Goal: Task Accomplishment & Management: Use online tool/utility

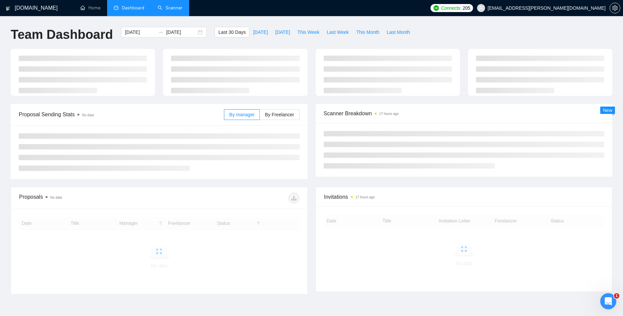
click at [170, 9] on link "Scanner" at bounding box center [170, 8] width 25 height 6
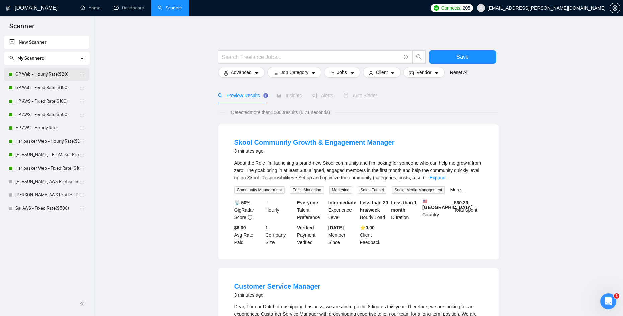
click at [35, 75] on link "GP Web - Hourly Rate($20)" at bounding box center [47, 74] width 64 height 13
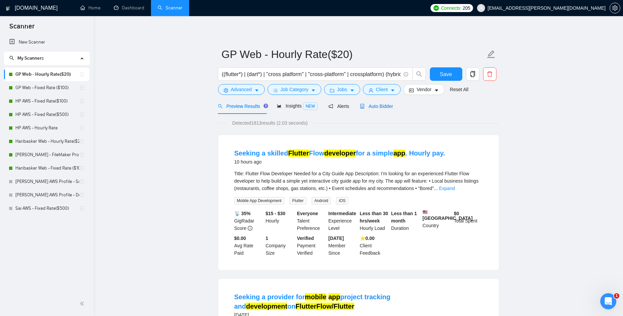
click at [380, 106] on span "Auto Bidder" at bounding box center [376, 105] width 33 height 5
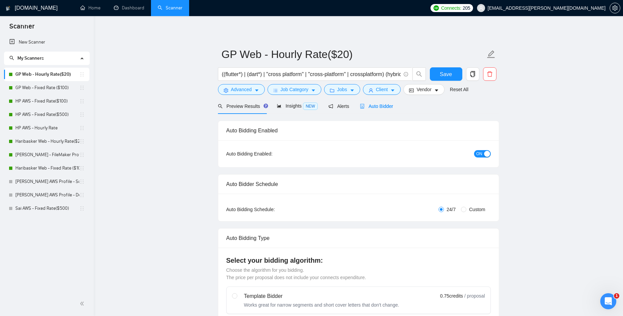
radio input "false"
radio input "true"
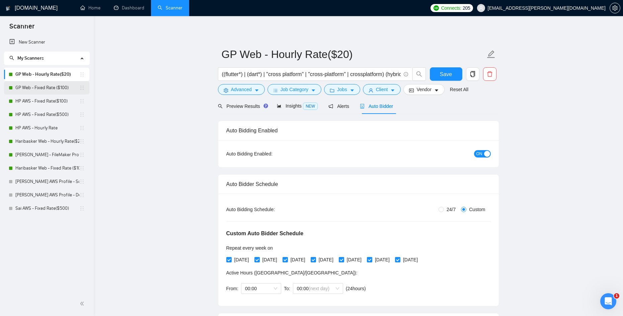
click at [48, 86] on link "GP Web - Fixed Rate ($100)" at bounding box center [47, 87] width 64 height 13
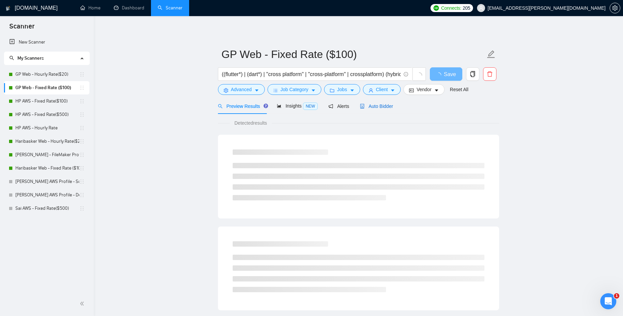
click at [382, 106] on span "Auto Bidder" at bounding box center [376, 105] width 33 height 5
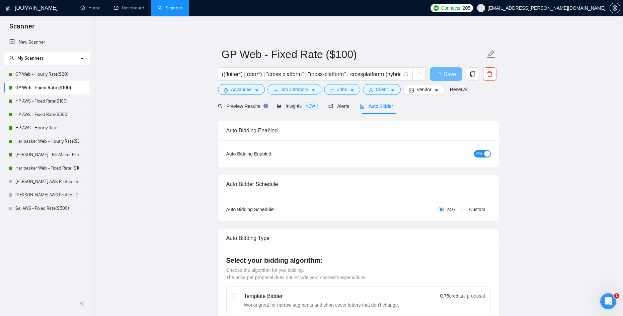
radio input "false"
radio input "true"
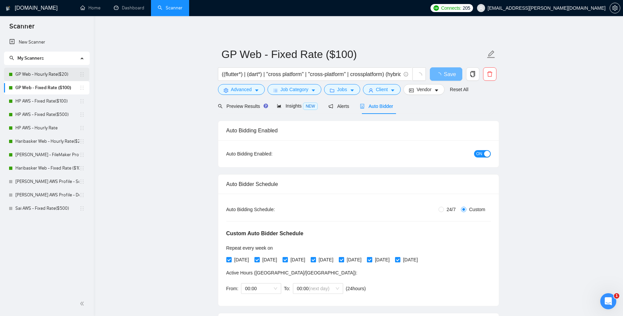
click at [58, 72] on link "GP Web - Hourly Rate($20)" at bounding box center [47, 74] width 64 height 13
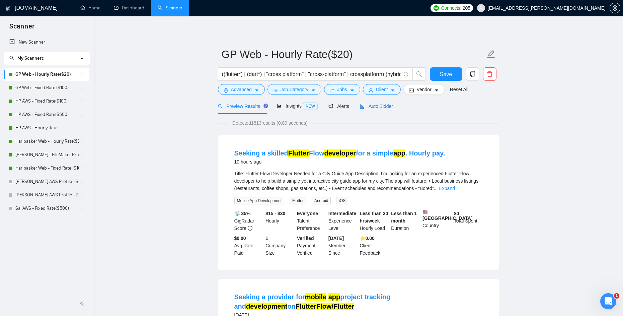
click at [384, 107] on span "Auto Bidder" at bounding box center [376, 105] width 33 height 5
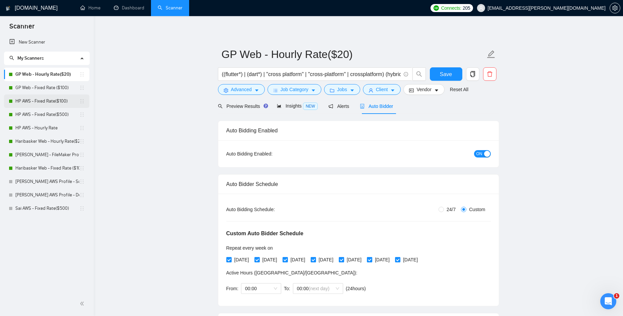
click at [57, 100] on link "HP AWS - Fixed Rate($100)" at bounding box center [47, 100] width 64 height 13
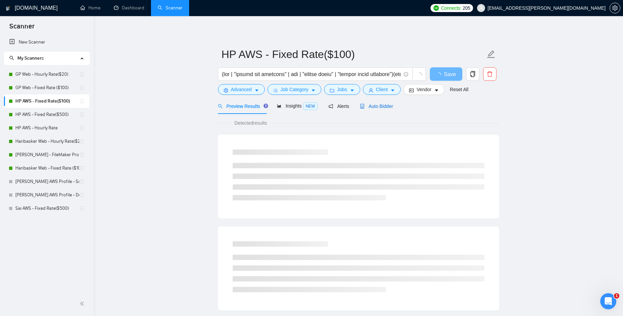
click at [380, 107] on span "Auto Bidder" at bounding box center [376, 105] width 33 height 5
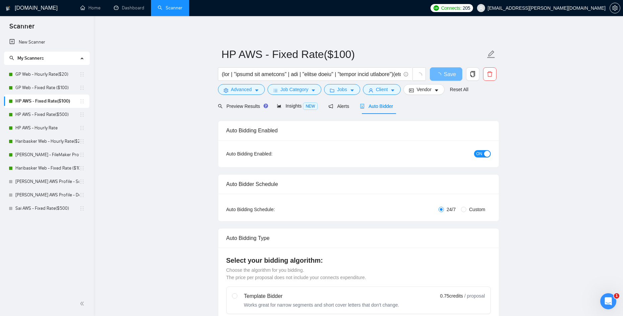
radio input "false"
radio input "true"
checkbox input "true"
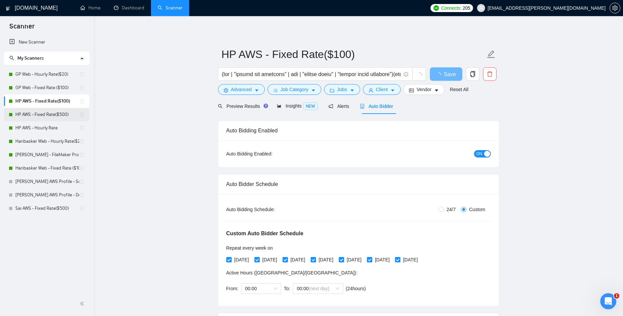
click at [52, 115] on link "HP AWS - Fixed Rate($500)" at bounding box center [47, 114] width 64 height 13
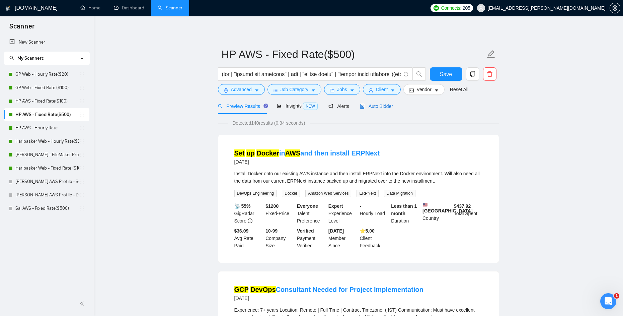
click at [383, 107] on span "Auto Bidder" at bounding box center [376, 105] width 33 height 5
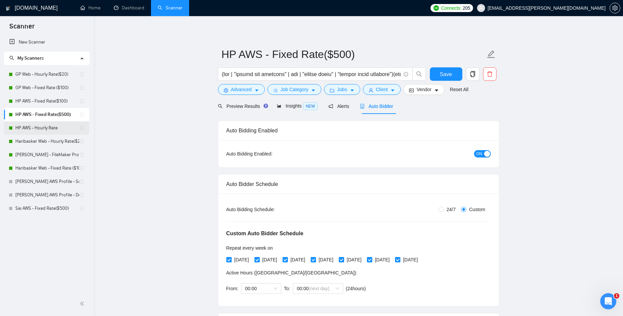
click at [37, 126] on link "HP AWS - Hourly Rate" at bounding box center [47, 127] width 64 height 13
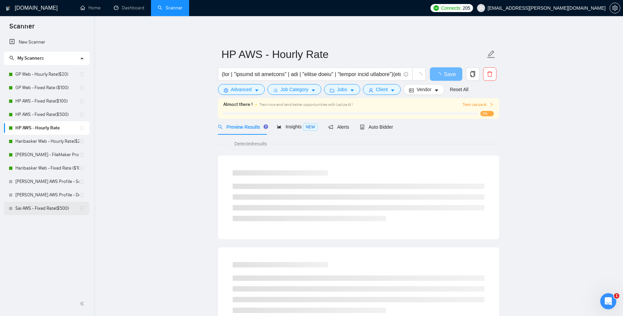
click at [46, 208] on link "Sai AWS - Fixed Rate($500)" at bounding box center [47, 207] width 64 height 13
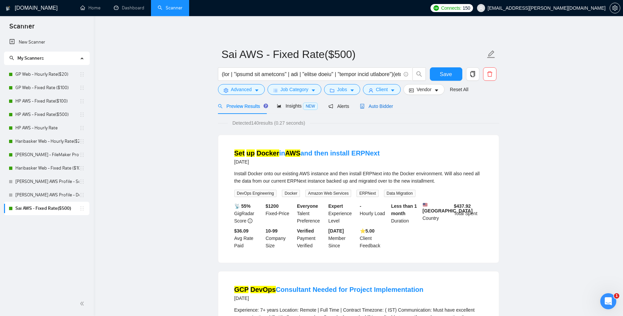
click at [383, 105] on span "Auto Bidder" at bounding box center [376, 105] width 33 height 5
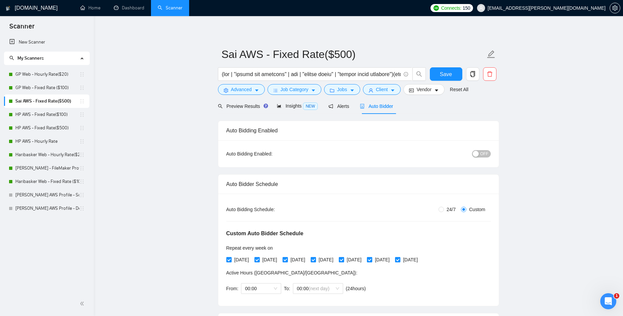
click at [431, 141] on div "Auto Bidding Enabled: OFF" at bounding box center [358, 153] width 280 height 27
click at [53, 101] on link "Sai AWS - Fixed Rate($500)" at bounding box center [47, 100] width 64 height 13
click at [483, 154] on span "OFF" at bounding box center [484, 153] width 8 height 7
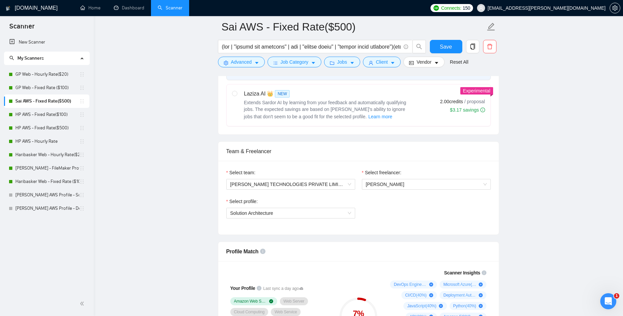
scroll to position [372, 0]
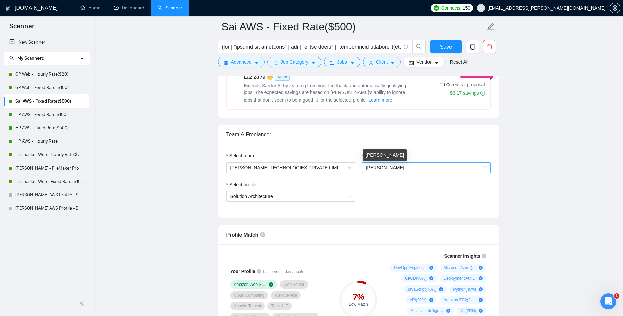
click at [384, 168] on span "[PERSON_NAME]" at bounding box center [385, 167] width 38 height 5
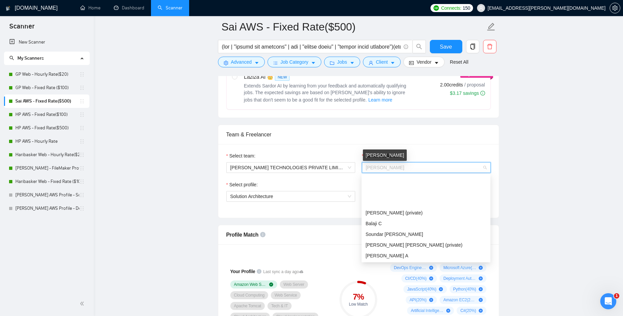
scroll to position [43, 0]
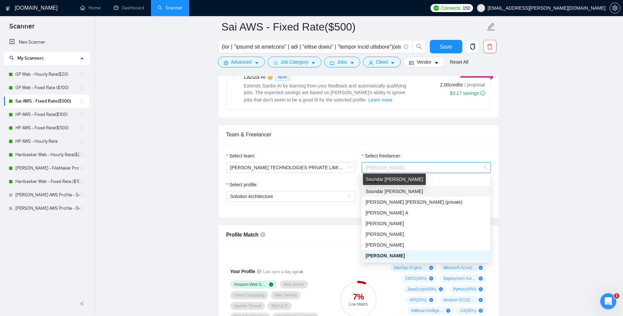
click at [372, 190] on span "Soundar Sai S" at bounding box center [395, 190] width 58 height 5
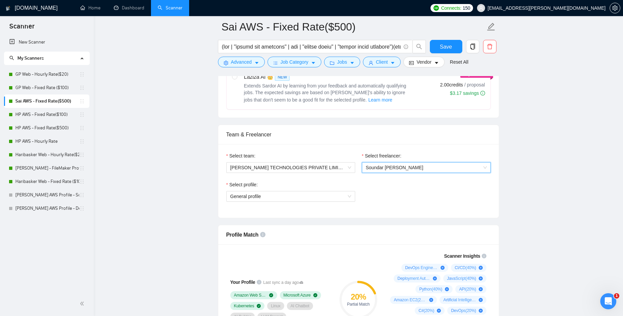
click at [376, 167] on span "Soundar Sai S" at bounding box center [395, 167] width 58 height 5
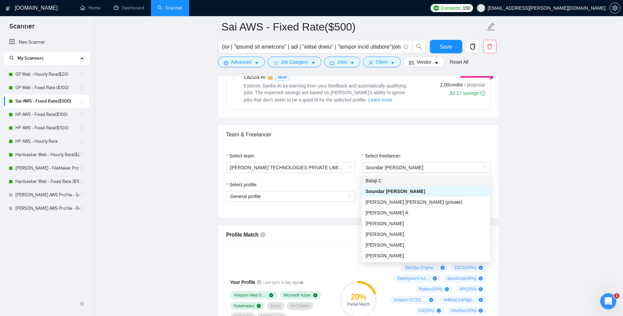
click at [332, 178] on div "Select team: NAETHRA TECHNOLOGIES PRIVATE LIMITED" at bounding box center [291, 166] width 136 height 29
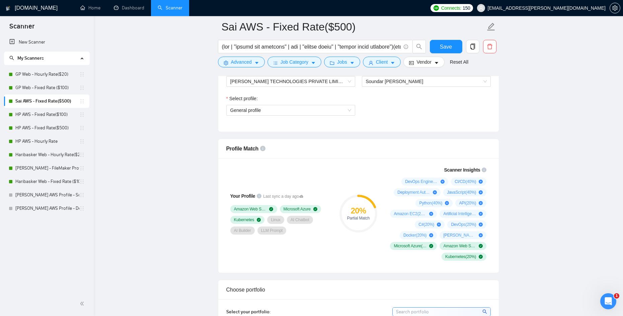
scroll to position [461, 0]
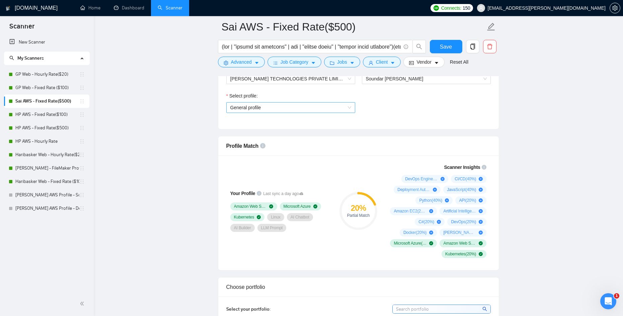
click at [348, 104] on span "General profile" at bounding box center [290, 107] width 121 height 10
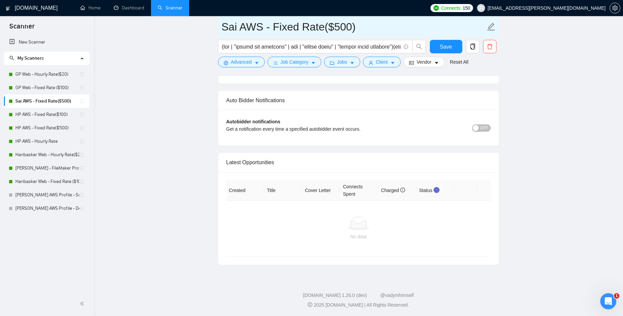
scroll to position [1627, 0]
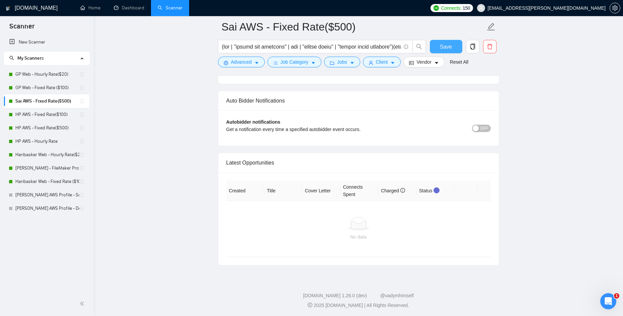
click at [452, 49] on button "Save" at bounding box center [446, 46] width 32 height 13
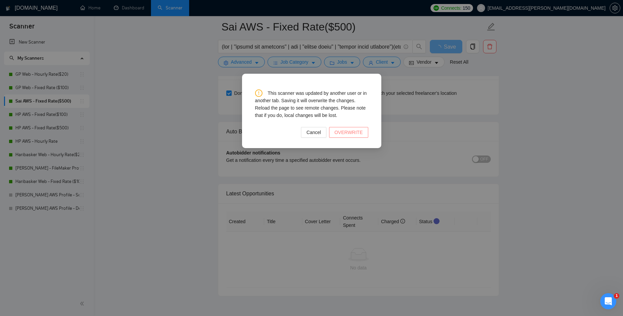
click at [356, 130] on span "OVERWRITE" at bounding box center [348, 132] width 28 height 7
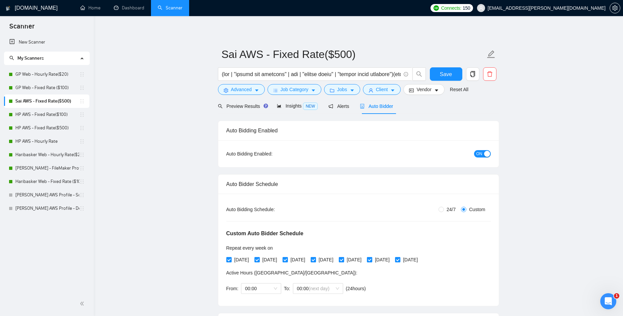
scroll to position [0, 0]
click at [268, 75] on input "text" at bounding box center [311, 74] width 179 height 8
click at [47, 195] on link "[PERSON_NAME] AWS Profile - Solutions Architect" at bounding box center [47, 194] width 64 height 13
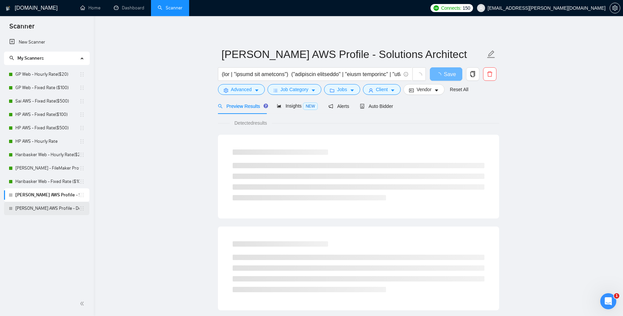
click at [47, 208] on link "[PERSON_NAME] AWS Profile - DevOps" at bounding box center [47, 207] width 64 height 13
click at [42, 171] on link "[PERSON_NAME] - FileMaker Profile" at bounding box center [47, 167] width 64 height 13
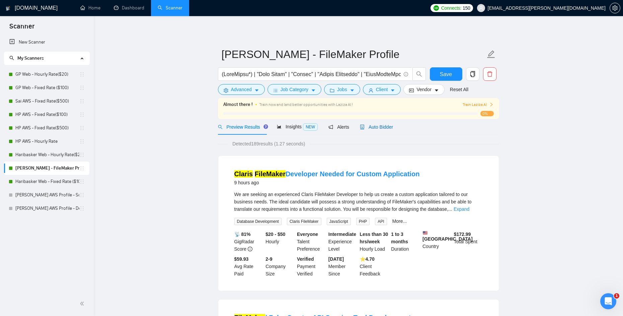
click at [384, 126] on span "Auto Bidder" at bounding box center [376, 126] width 33 height 5
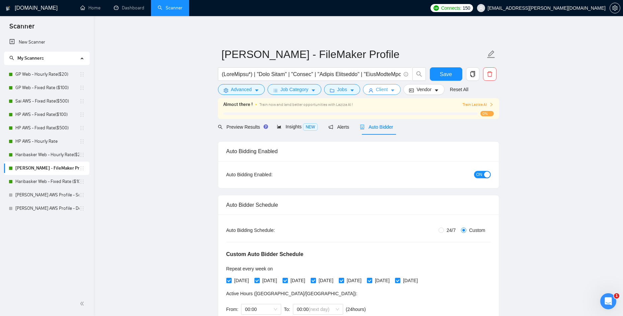
click at [388, 92] on span "Client" at bounding box center [382, 89] width 12 height 7
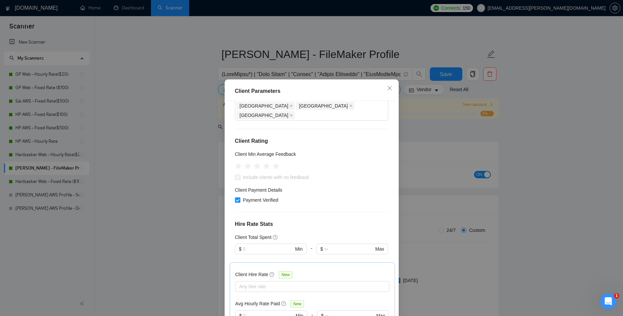
scroll to position [68, 0]
click at [237, 197] on input "Payment Verified" at bounding box center [237, 199] width 5 height 5
checkbox input "false"
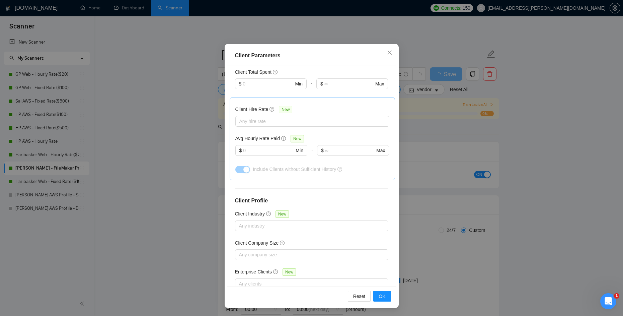
scroll to position [7, 0]
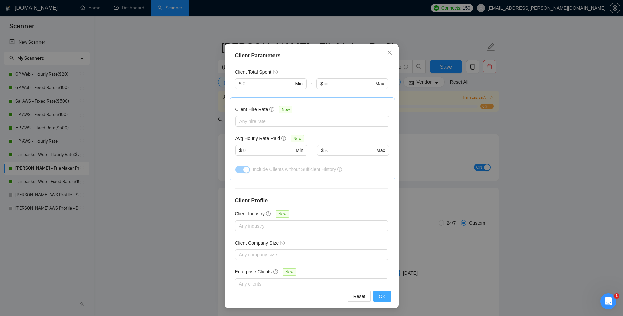
click at [379, 295] on span "OK" at bounding box center [382, 295] width 7 height 7
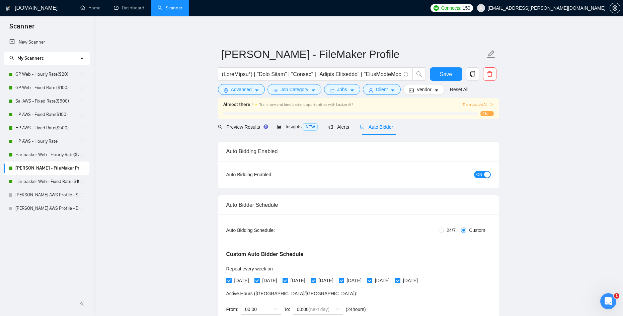
scroll to position [0, 0]
click at [53, 79] on link "GP Web - Hourly Rate($20)" at bounding box center [47, 74] width 64 height 13
click at [438, 72] on button "Save" at bounding box center [446, 73] width 32 height 13
click at [50, 74] on link "GP Web - Hourly Rate($20)" at bounding box center [47, 74] width 64 height 13
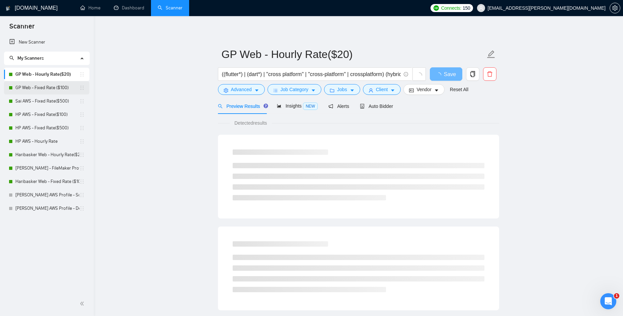
click at [48, 89] on link "GP Web - Fixed Rate ($100)" at bounding box center [47, 87] width 64 height 13
click at [48, 94] on link "Sai AWS - Fixed Rate($500)" at bounding box center [47, 100] width 64 height 13
click at [45, 109] on link "HP AWS - Fixed Rate($100)" at bounding box center [47, 114] width 64 height 13
click at [41, 126] on link "HP AWS - Fixed Rate($500)" at bounding box center [47, 127] width 64 height 13
click at [38, 138] on link "HP AWS - Hourly Rate" at bounding box center [47, 141] width 64 height 13
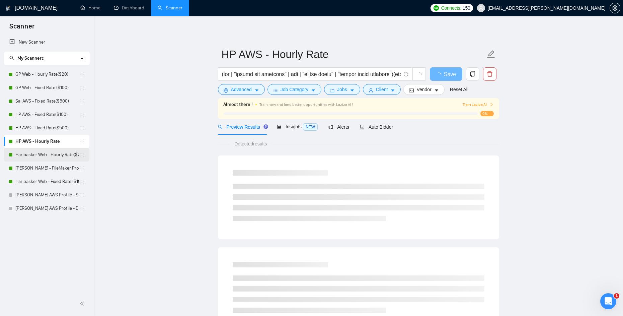
click at [33, 152] on link "Haribasker Web - Hourly Rate($25)" at bounding box center [47, 154] width 64 height 13
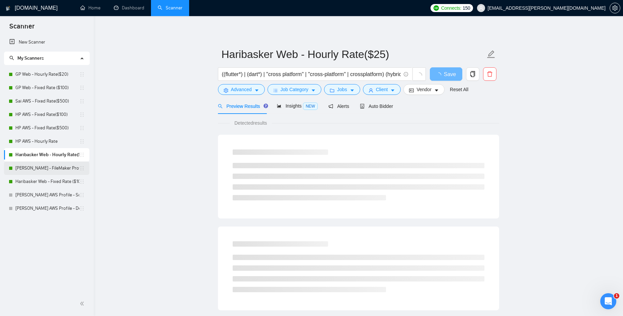
click at [30, 162] on link "[PERSON_NAME] - FileMaker Profile" at bounding box center [47, 167] width 64 height 13
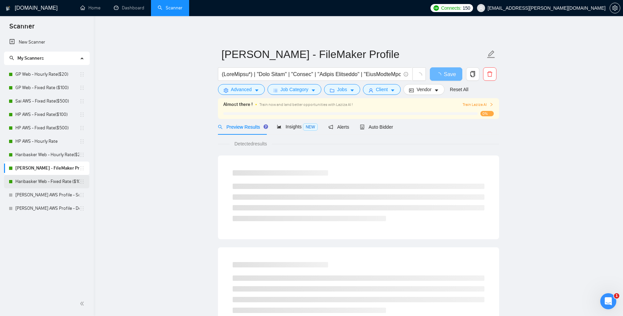
click at [27, 183] on link "Haribasker Web - Fixed Rate ($100)" at bounding box center [47, 181] width 64 height 13
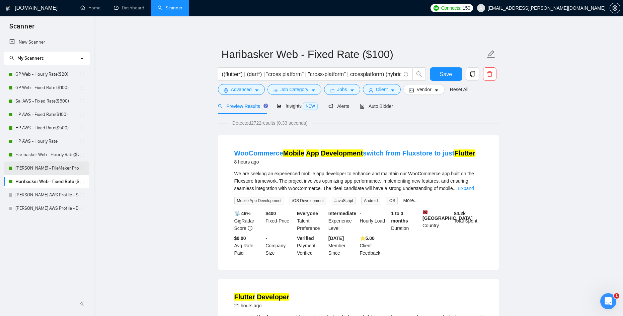
click at [40, 169] on link "[PERSON_NAME] - FileMaker Profile" at bounding box center [47, 167] width 64 height 13
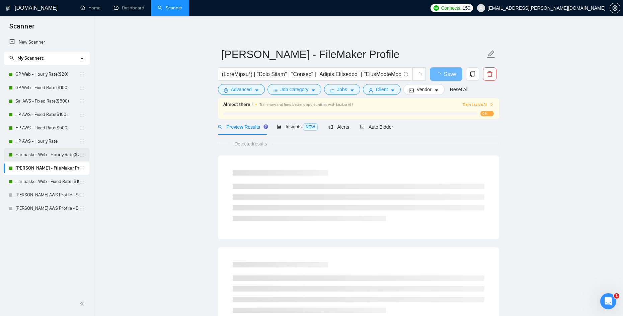
click at [45, 156] on link "Haribasker Web - Hourly Rate($25)" at bounding box center [47, 154] width 64 height 13
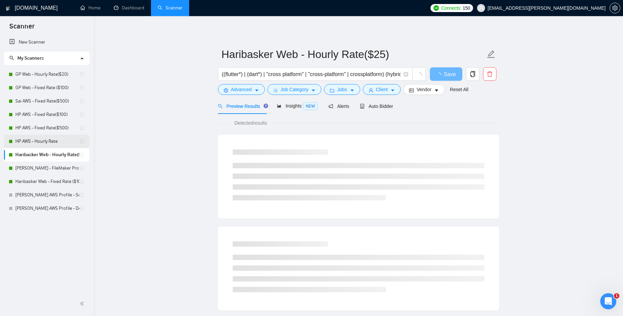
click at [49, 141] on link "HP AWS - Hourly Rate" at bounding box center [47, 141] width 64 height 13
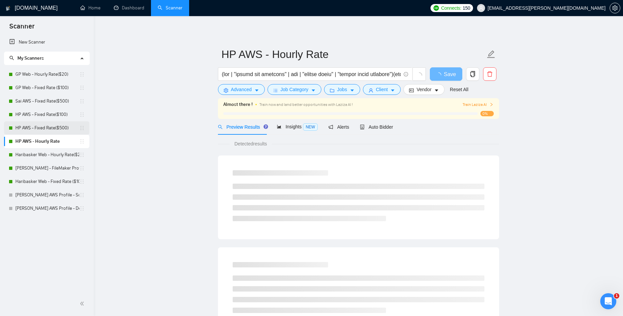
click at [53, 131] on link "HP AWS - Fixed Rate($500)" at bounding box center [47, 127] width 64 height 13
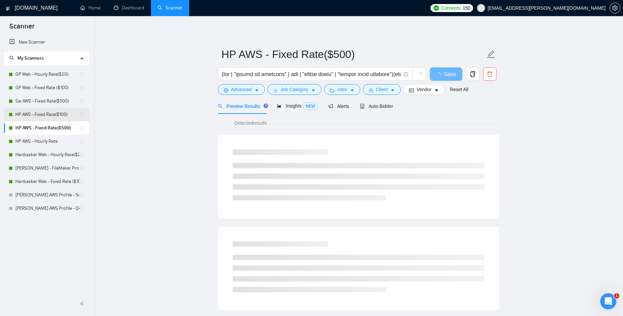
click at [59, 113] on link "HP AWS - Fixed Rate($100)" at bounding box center [47, 114] width 64 height 13
click at [59, 107] on link "Sai AWS - Fixed Rate($500)" at bounding box center [47, 100] width 64 height 13
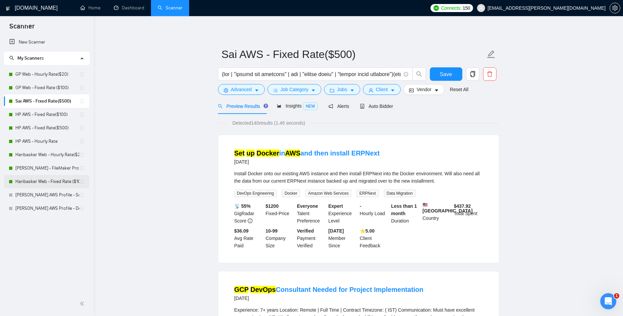
click at [52, 180] on link "Haribasker Web - Fixed Rate ($100)" at bounding box center [47, 181] width 64 height 13
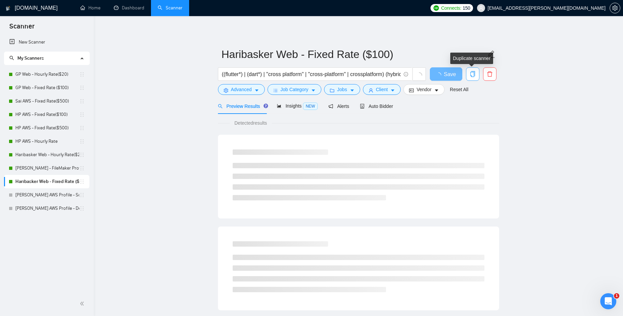
click at [473, 75] on icon "copy" at bounding box center [473, 74] width 6 height 6
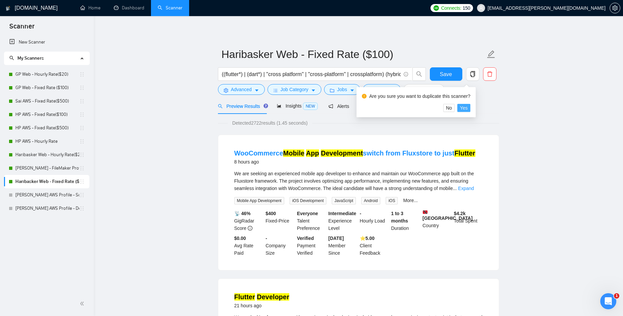
click at [466, 107] on span "Yes" at bounding box center [464, 107] width 8 height 7
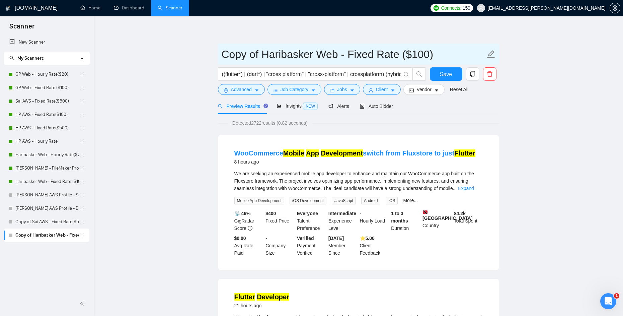
click at [264, 59] on input "Copy of Haribasker Web - Fixed Rate ($100)" at bounding box center [354, 54] width 264 height 17
click at [265, 55] on input "Copy of Haribasker Web - Fixed Rate ($100)" at bounding box center [354, 54] width 264 height 17
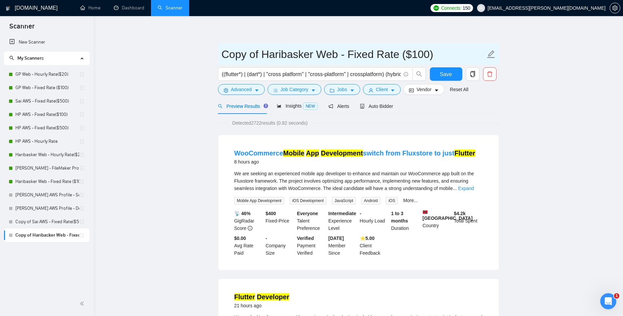
drag, startPoint x: 335, startPoint y: 55, endPoint x: 217, endPoint y: 54, distance: 118.8
drag, startPoint x: 289, startPoint y: 52, endPoint x: 396, endPoint y: 53, distance: 106.8
click at [396, 53] on input "Raguram .net - Fixed Rate ($100)" at bounding box center [354, 54] width 264 height 17
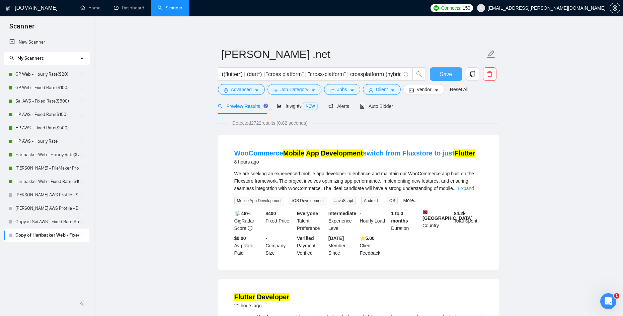
click at [451, 73] on span "Save" at bounding box center [446, 74] width 12 height 8
click at [31, 234] on link "Raguram .net" at bounding box center [47, 234] width 64 height 13
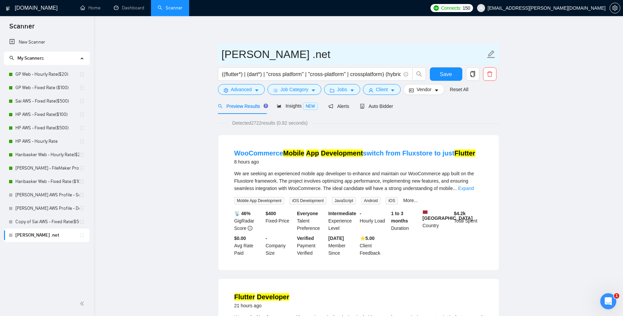
click at [276, 58] on input "Raguram .net" at bounding box center [354, 54] width 264 height 17
click at [268, 55] on input "Raguram .net" at bounding box center [354, 54] width 264 height 17
type input "Raguram - .net"
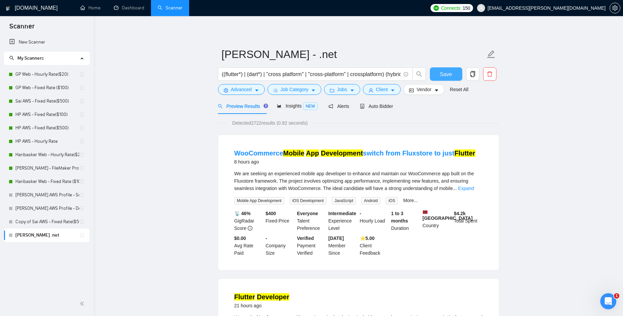
click at [457, 75] on button "Save" at bounding box center [446, 73] width 32 height 13
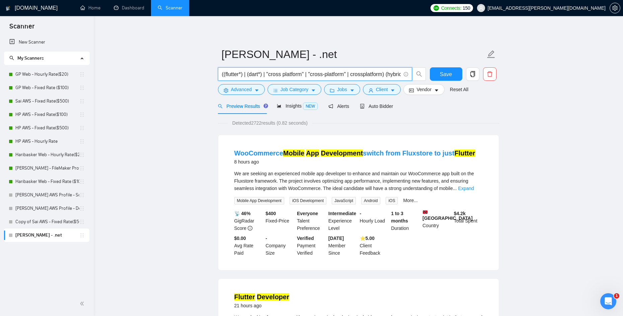
click at [312, 73] on input "((flutter*) | (dart*) | "cross platform" | "cross-platform" | crossplatform) (h…" at bounding box center [311, 74] width 179 height 8
click at [260, 92] on button "Advanced" at bounding box center [241, 89] width 47 height 11
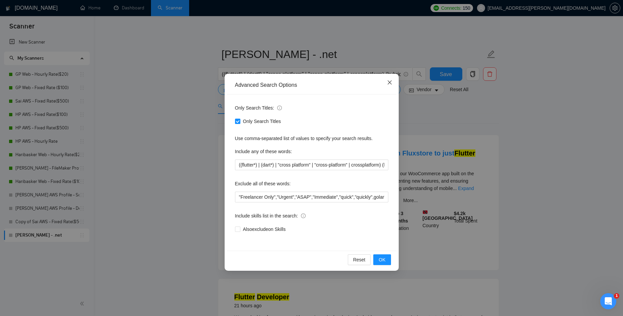
click at [387, 83] on icon "close" at bounding box center [389, 82] width 5 height 5
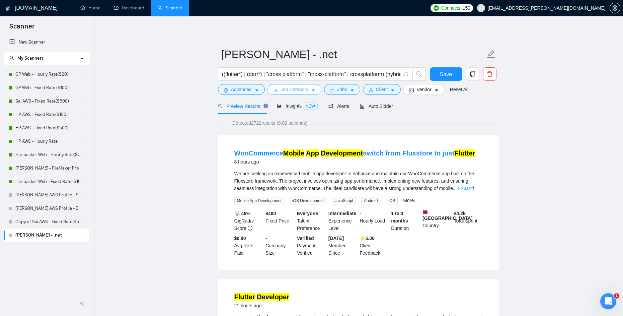
click at [291, 90] on span "Job Category" at bounding box center [294, 89] width 28 height 7
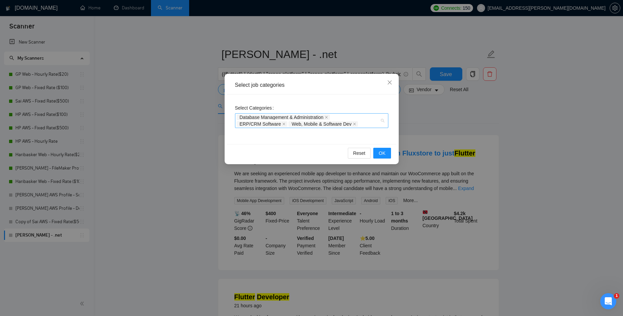
click at [364, 119] on div "Database Management & Administration ERP/CRM Software Web, Mobile & Software Dev" at bounding box center [308, 120] width 143 height 13
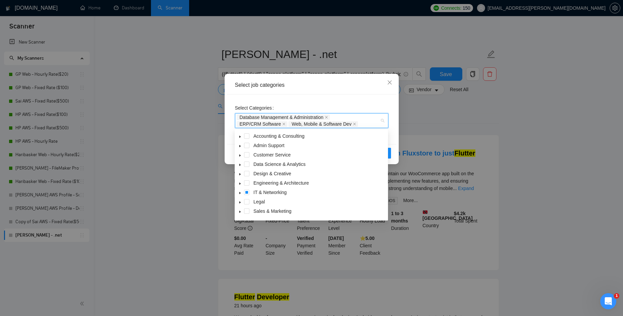
click at [240, 183] on icon "caret-down" at bounding box center [239, 183] width 1 height 2
click at [240, 183] on icon "caret-down" at bounding box center [240, 183] width 2 height 1
click at [379, 93] on div "Select job categories" at bounding box center [311, 85] width 169 height 18
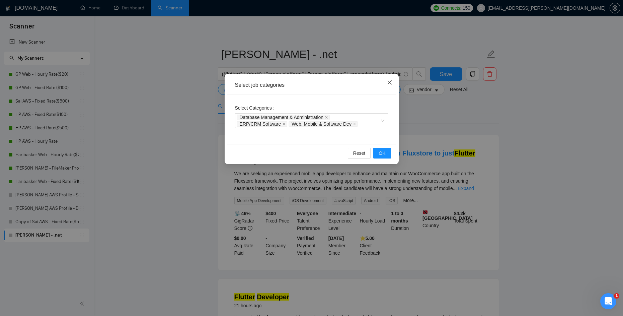
click at [391, 81] on icon "close" at bounding box center [389, 82] width 4 height 4
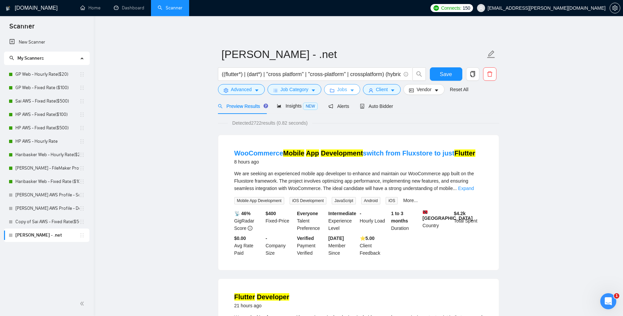
click at [342, 89] on span "Jobs" at bounding box center [342, 89] width 10 height 7
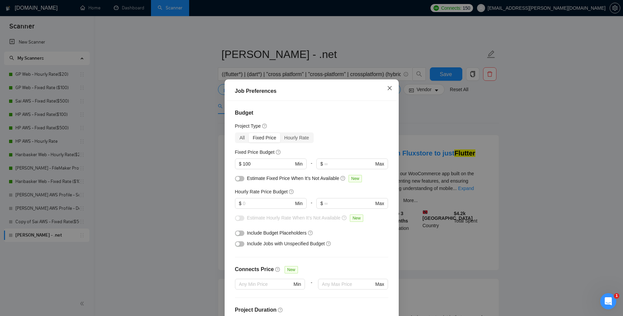
click at [389, 90] on icon "close" at bounding box center [389, 87] width 5 height 5
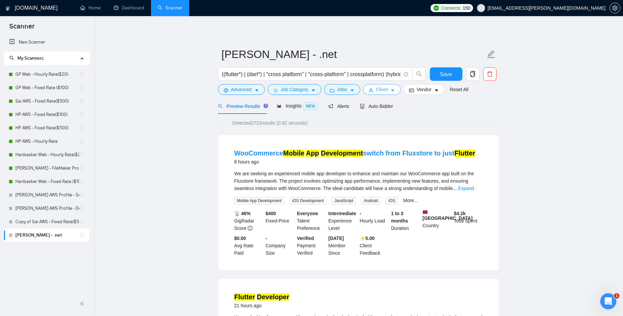
click at [388, 90] on span "Client" at bounding box center [382, 89] width 12 height 7
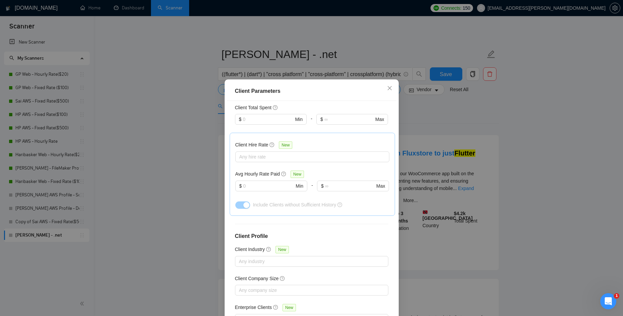
click at [418, 116] on div "Client Parameters Client Location Include Client Countries Select Exclude Clien…" at bounding box center [311, 158] width 623 height 316
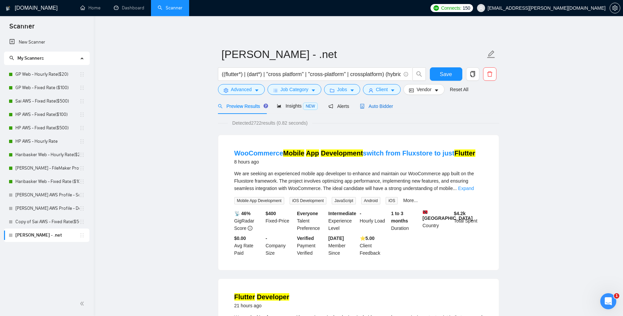
click at [377, 107] on span "Auto Bidder" at bounding box center [376, 105] width 33 height 5
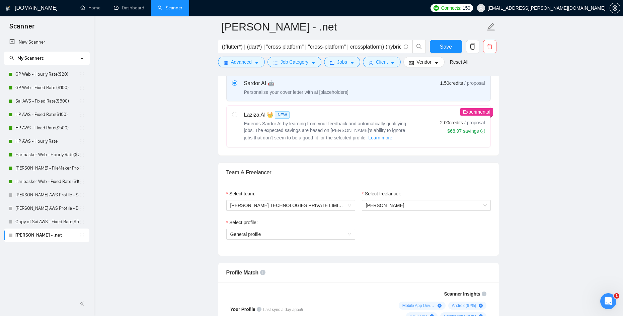
scroll to position [314, 0]
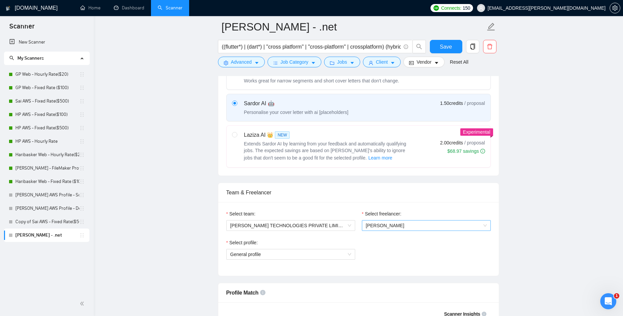
click at [393, 229] on span "Hari Basker Mani" at bounding box center [426, 225] width 121 height 10
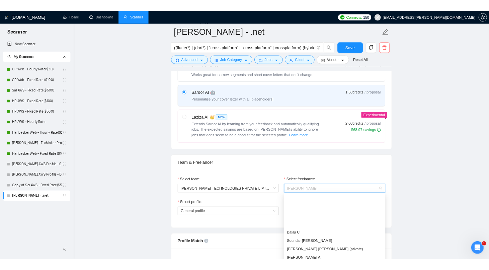
scroll to position [54, 0]
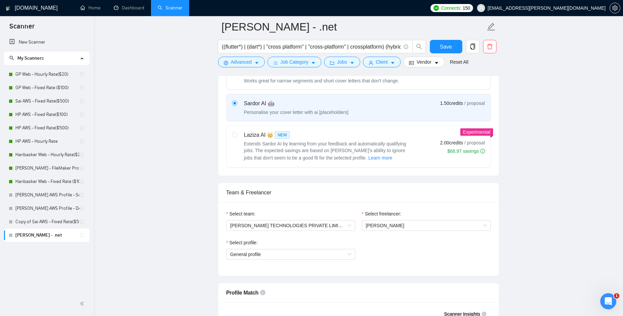
click at [351, 209] on div "Select team: NAETHRA TECHNOLOGIES PRIVATE LIMITED Select freelancer: Hari Baske…" at bounding box center [358, 239] width 280 height 74
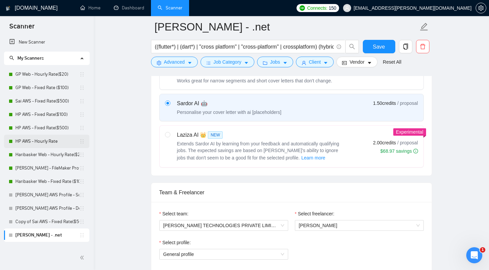
click at [34, 142] on link "HP AWS - Hourly Rate" at bounding box center [47, 141] width 64 height 13
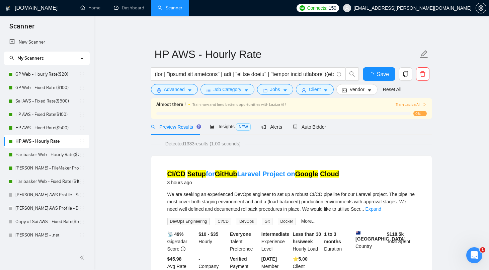
click at [178, 125] on span "Preview Results" at bounding box center [175, 126] width 48 height 5
click at [56, 221] on link "Copy of Sai AWS - Fixed Rate($500)" at bounding box center [47, 221] width 64 height 13
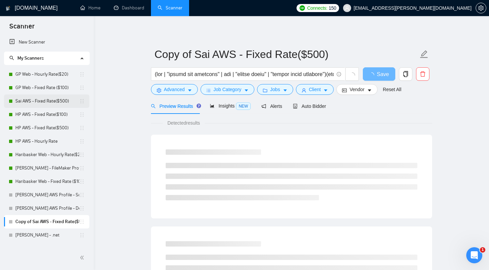
click at [61, 99] on link "Sai AWS - Fixed Rate($500)" at bounding box center [47, 100] width 64 height 13
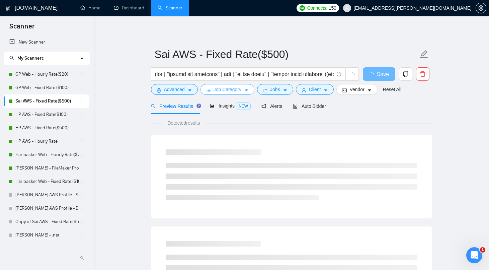
click at [241, 92] on span "Job Category" at bounding box center [228, 89] width 28 height 7
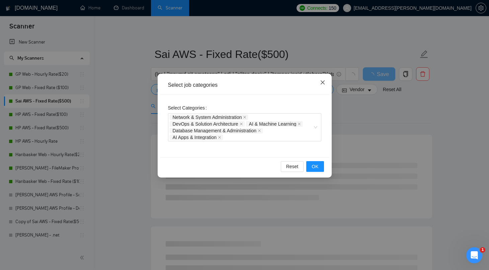
click at [325, 83] on span "Close" at bounding box center [323, 83] width 18 height 18
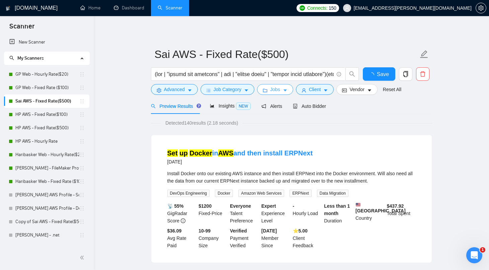
click at [273, 91] on span "Jobs" at bounding box center [275, 89] width 10 height 7
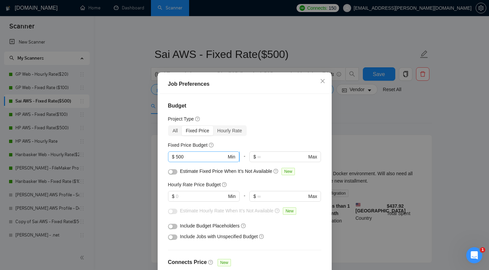
click at [204, 155] on input "500" at bounding box center [201, 156] width 51 height 7
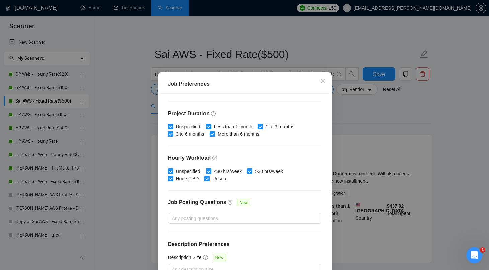
scroll to position [189, 0]
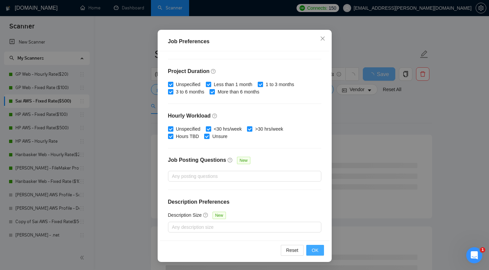
type input "100"
click at [312, 246] on span "OK" at bounding box center [315, 249] width 7 height 7
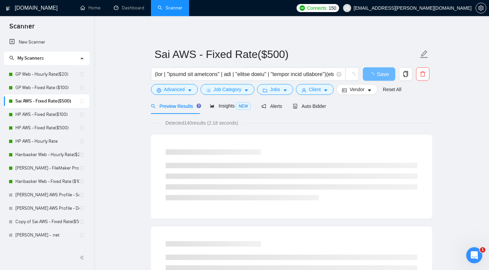
scroll to position [0, 0]
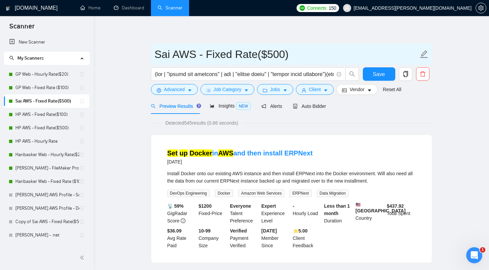
click at [271, 54] on input "Sai AWS - Fixed Rate($500)" at bounding box center [287, 54] width 264 height 17
type input "Sai AWS - Fixed Rate($100)"
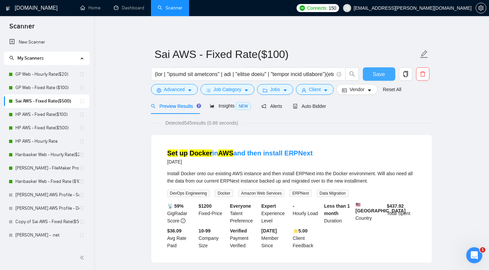
click at [377, 79] on button "Save" at bounding box center [379, 73] width 32 height 13
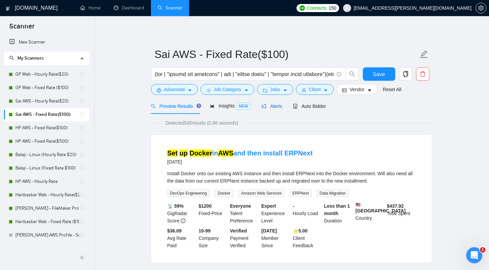
click at [276, 107] on span "Alerts" at bounding box center [271, 105] width 21 height 5
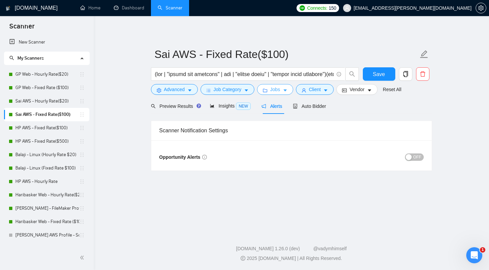
click at [274, 85] on button "Jobs" at bounding box center [275, 89] width 36 height 11
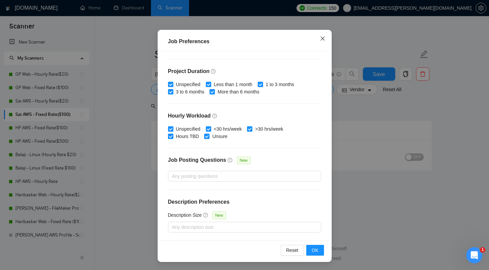
click at [321, 38] on icon "close" at bounding box center [322, 38] width 5 height 5
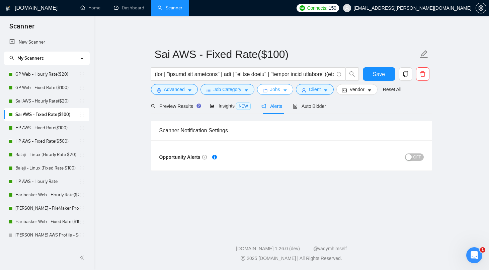
click at [279, 92] on span "Jobs" at bounding box center [275, 89] width 10 height 7
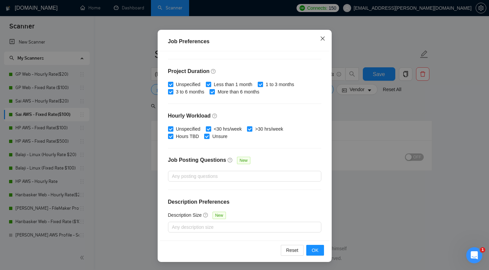
click at [324, 33] on span "Close" at bounding box center [323, 39] width 18 height 18
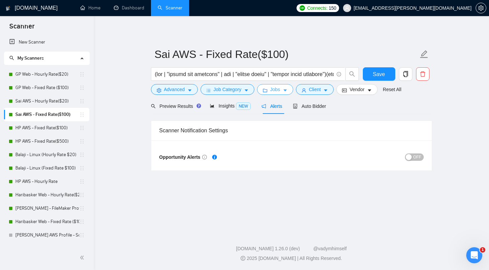
click at [270, 88] on button "Jobs" at bounding box center [275, 89] width 36 height 11
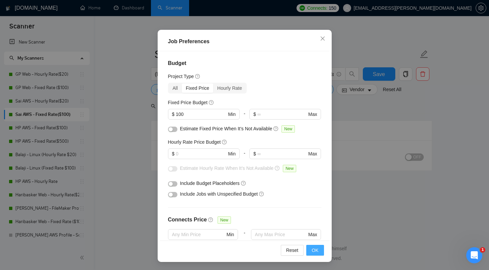
click at [316, 251] on span "OK" at bounding box center [315, 249] width 7 height 7
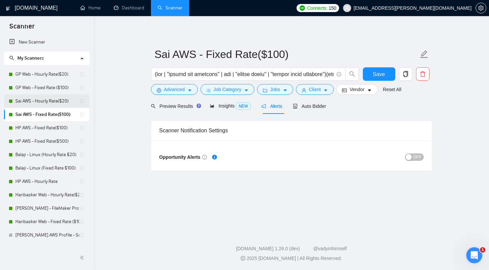
click at [37, 100] on link "Sai AWS - Hourly Rate($20)" at bounding box center [47, 100] width 64 height 13
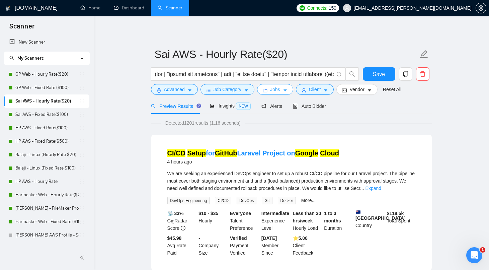
click at [272, 87] on span "Jobs" at bounding box center [275, 89] width 10 height 7
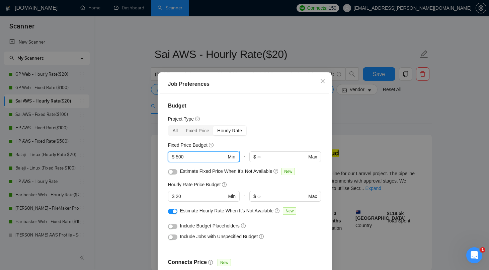
click at [199, 158] on input "500" at bounding box center [201, 156] width 51 height 7
type input "5"
click at [227, 128] on div "Hourly Rate" at bounding box center [229, 130] width 33 height 9
click at [213, 126] on input "Hourly Rate" at bounding box center [213, 126] width 0 height 0
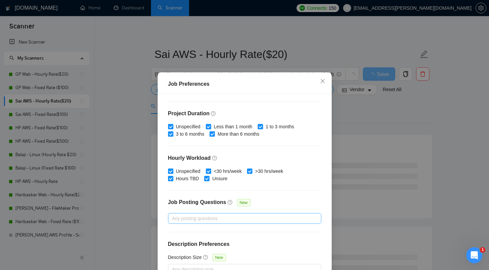
scroll to position [189, 0]
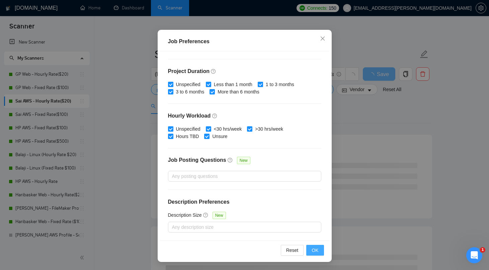
click at [313, 247] on span "OK" at bounding box center [315, 249] width 7 height 7
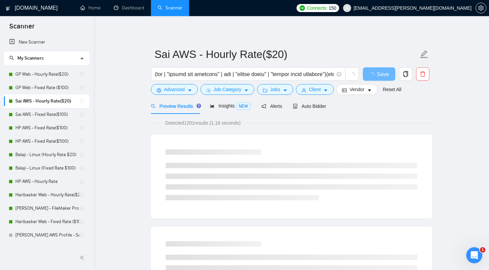
scroll to position [0, 0]
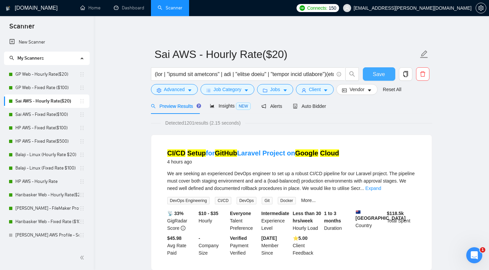
click at [373, 75] on span "Save" at bounding box center [379, 74] width 12 height 8
click at [55, 194] on link "Haribasker Web - Hourly Rate($25)" at bounding box center [47, 194] width 64 height 13
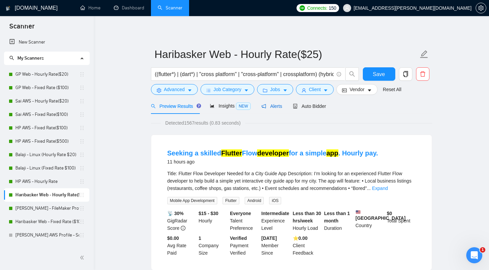
click at [275, 104] on span "Alerts" at bounding box center [271, 105] width 21 height 5
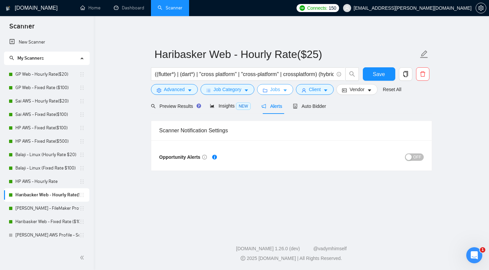
click at [279, 91] on span "Jobs" at bounding box center [275, 89] width 10 height 7
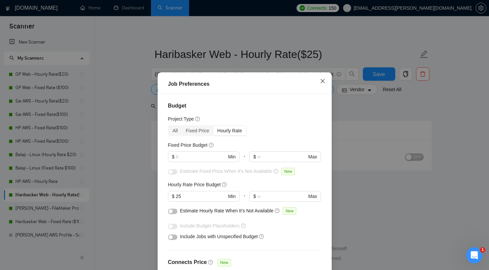
click at [322, 80] on icon "close" at bounding box center [322, 80] width 5 height 5
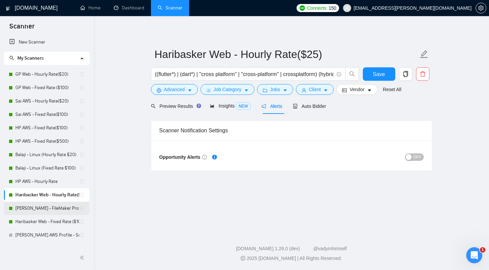
click at [48, 209] on link "[PERSON_NAME] - FileMaker Profile" at bounding box center [47, 207] width 64 height 13
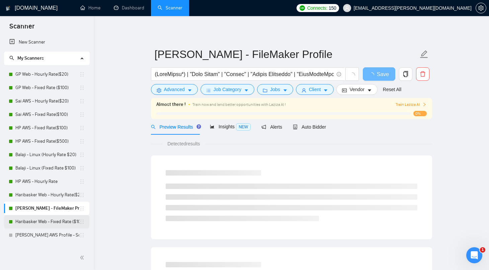
click at [47, 222] on link "Haribasker Web - Fixed Rate ($100)" at bounding box center [47, 221] width 64 height 13
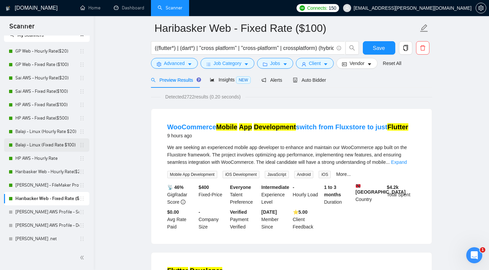
scroll to position [34, 0]
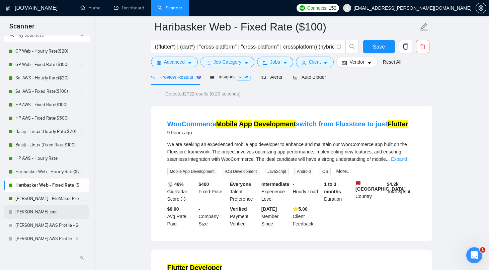
click at [34, 210] on link "Raguram .net" at bounding box center [47, 211] width 64 height 13
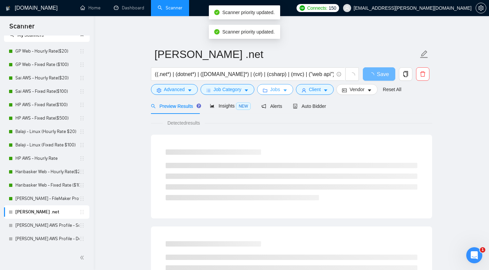
click at [287, 91] on icon "caret-down" at bounding box center [285, 91] width 3 height 2
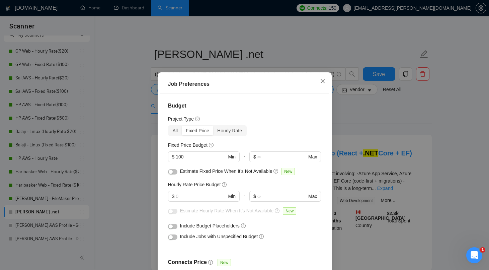
click at [322, 81] on icon "close" at bounding box center [322, 81] width 4 height 4
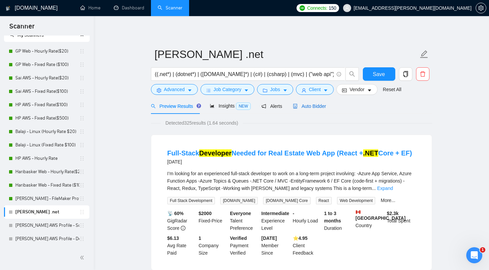
click at [313, 106] on span "Auto Bidder" at bounding box center [309, 105] width 33 height 5
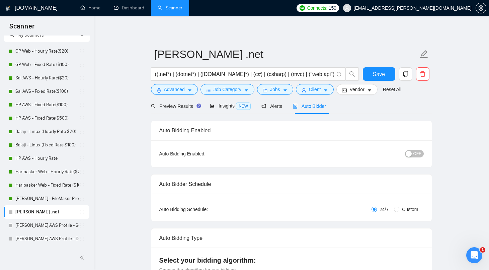
radio input "false"
radio input "true"
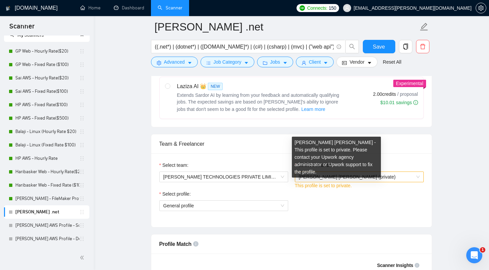
scroll to position [362, 0]
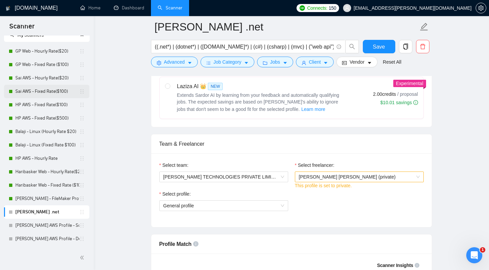
click at [44, 94] on link "Sai AWS - Fixed Rate($100)" at bounding box center [47, 91] width 64 height 13
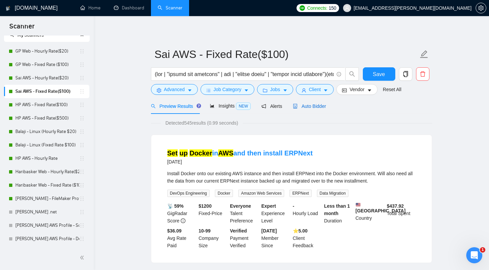
click at [315, 107] on span "Auto Bidder" at bounding box center [309, 105] width 33 height 5
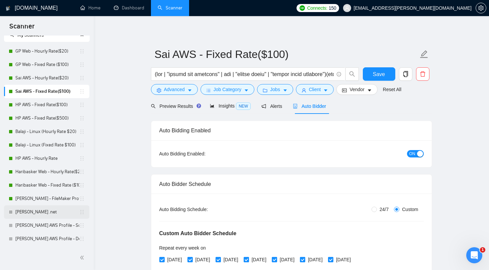
click at [35, 213] on link "Raguram .net" at bounding box center [47, 211] width 64 height 13
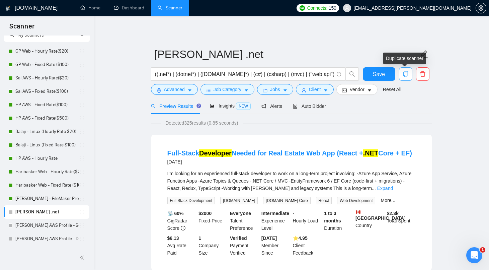
click at [404, 73] on icon "copy" at bounding box center [406, 74] width 6 height 6
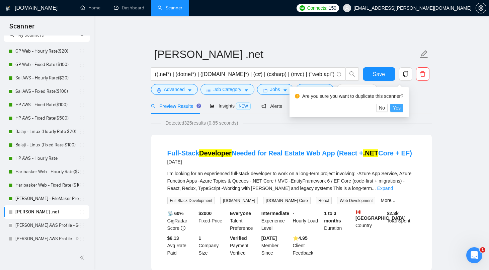
click at [401, 108] on span "Yes" at bounding box center [397, 107] width 8 height 7
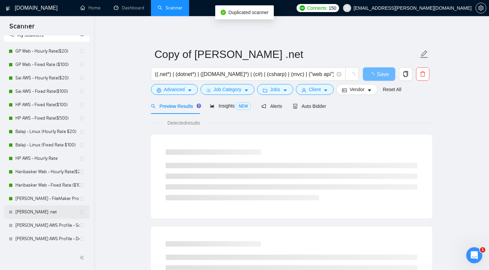
click at [48, 213] on link "Raguram .net" at bounding box center [47, 211] width 64 height 13
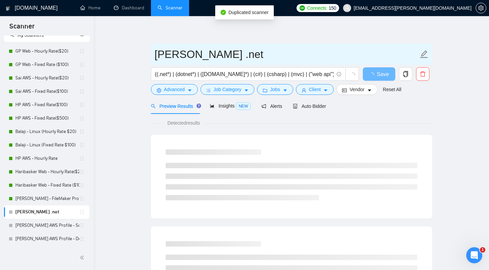
click at [201, 58] on input "Raguram .net" at bounding box center [287, 54] width 264 height 17
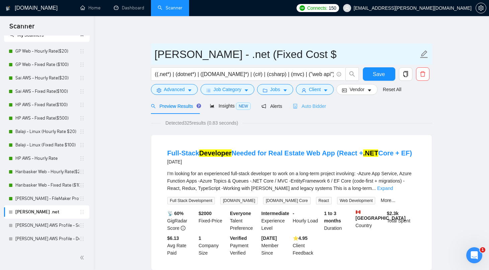
type input "Raguram - .net (Fixed Cost $"
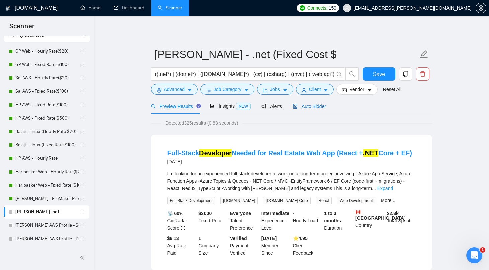
click at [308, 105] on span "Auto Bidder" at bounding box center [309, 105] width 33 height 5
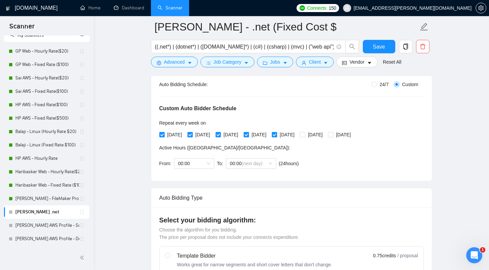
scroll to position [30, 0]
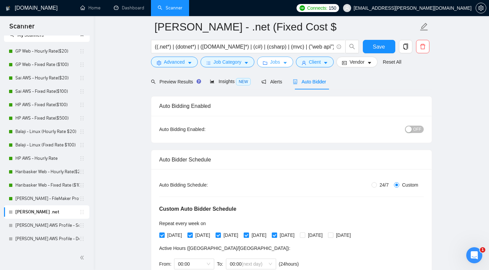
click at [273, 64] on span "Jobs" at bounding box center [275, 61] width 10 height 7
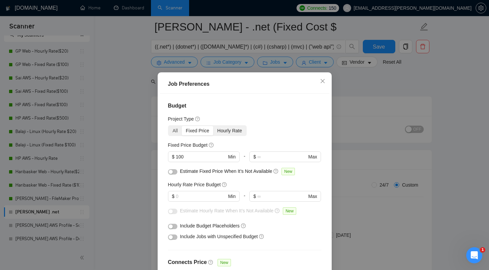
click at [222, 132] on div "Hourly Rate" at bounding box center [229, 130] width 33 height 9
click at [213, 126] on input "Hourly Rate" at bounding box center [213, 126] width 0 height 0
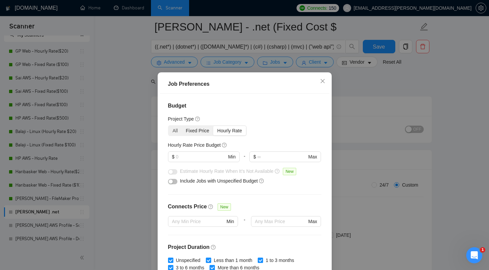
click at [203, 131] on div "Fixed Price" at bounding box center [197, 130] width 31 height 9
click at [182, 126] on input "Fixed Price" at bounding box center [182, 126] width 0 height 0
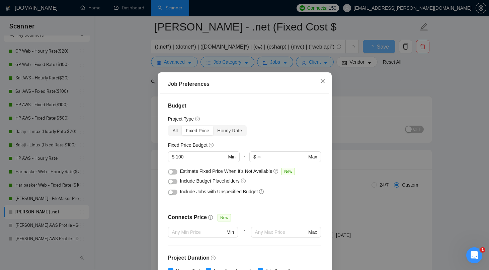
click at [323, 82] on icon "close" at bounding box center [322, 81] width 4 height 4
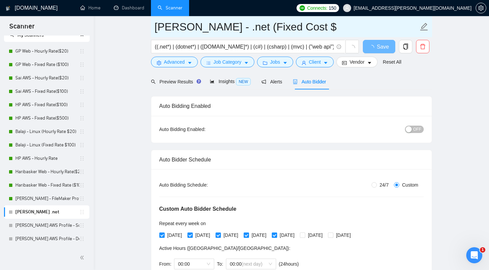
click at [304, 27] on input "Raguram - .net (Fixed Cost $" at bounding box center [287, 26] width 264 height 17
type input "Raguram - .net (Fixed Cost $100)"
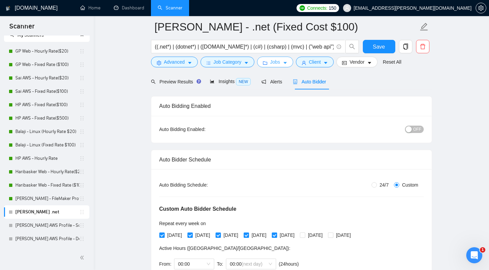
click at [280, 62] on span "Jobs" at bounding box center [275, 61] width 10 height 7
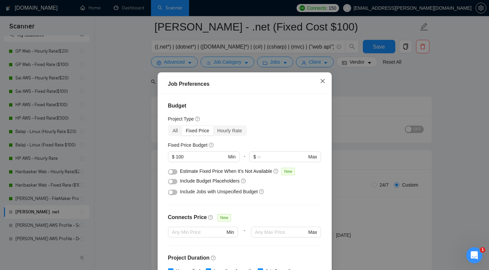
click at [323, 80] on icon "close" at bounding box center [322, 81] width 4 height 4
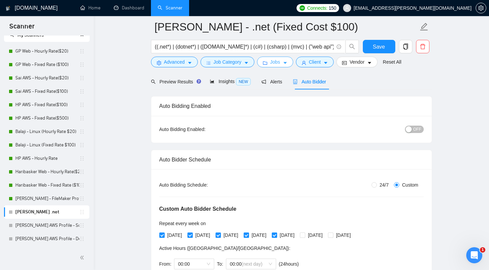
click at [283, 65] on button "Jobs" at bounding box center [275, 62] width 36 height 11
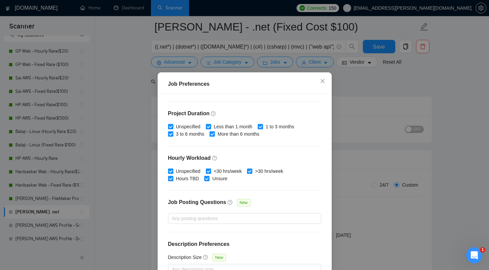
scroll to position [144, 0]
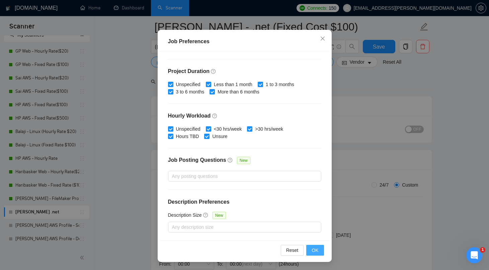
click at [315, 249] on span "OK" at bounding box center [315, 249] width 7 height 7
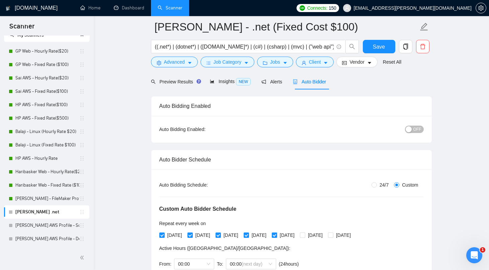
scroll to position [0, 0]
click at [380, 47] on span "Save" at bounding box center [379, 47] width 12 height 8
click at [270, 79] on span "Alerts" at bounding box center [271, 81] width 21 height 5
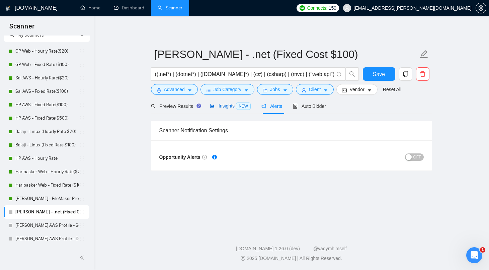
click at [232, 102] on div "Insights NEW" at bounding box center [230, 106] width 41 height 8
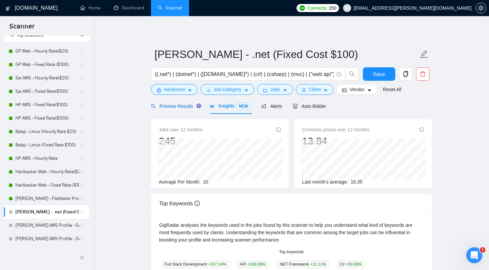
click at [181, 109] on div "Preview Results" at bounding box center [175, 105] width 48 height 7
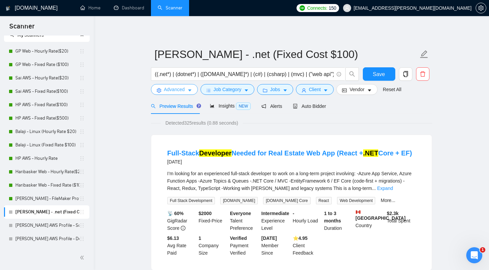
click at [190, 90] on icon "caret-down" at bounding box center [189, 91] width 3 height 2
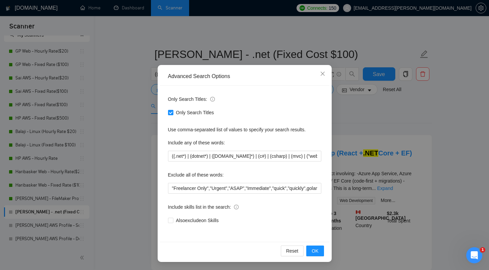
scroll to position [9, 0]
click at [147, 172] on div "Advanced Search Options Only Search Titles: Only Search Titles Use comma-separa…" at bounding box center [244, 135] width 489 height 270
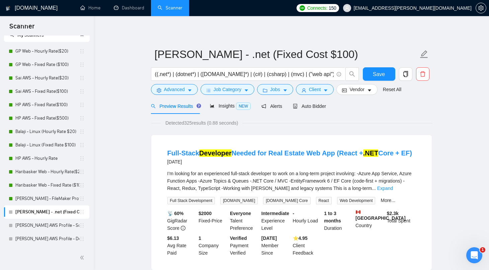
scroll to position [0, 0]
click at [228, 89] on span "Job Category" at bounding box center [228, 89] width 28 height 7
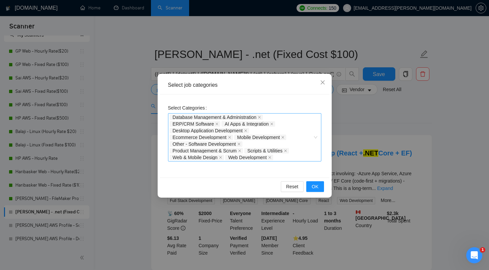
scroll to position [6, 0]
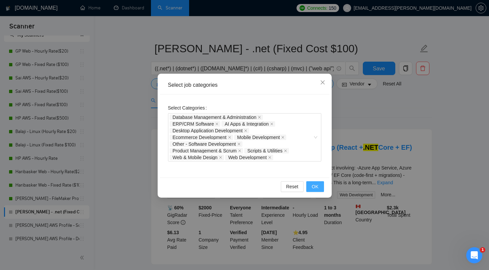
click at [315, 185] on span "OK" at bounding box center [315, 186] width 7 height 7
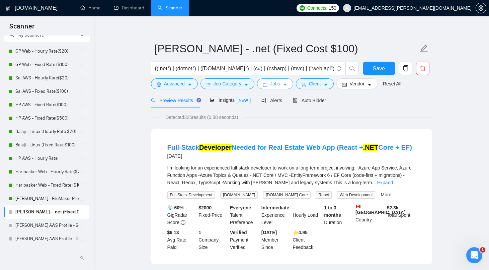
click at [280, 87] on span "Jobs" at bounding box center [275, 83] width 10 height 7
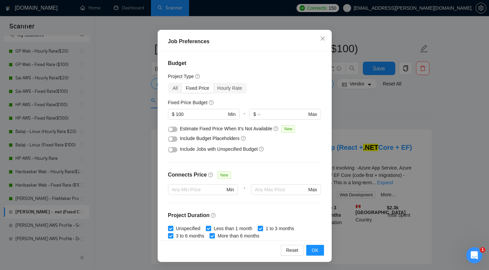
scroll to position [0, 0]
click at [321, 38] on icon "close" at bounding box center [322, 38] width 5 height 5
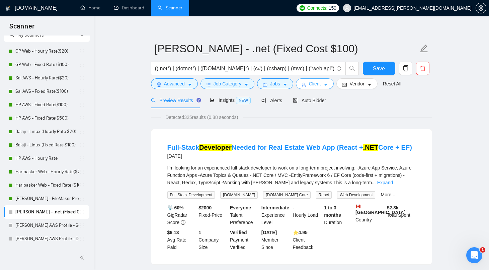
click at [316, 86] on span "Client" at bounding box center [315, 83] width 12 height 7
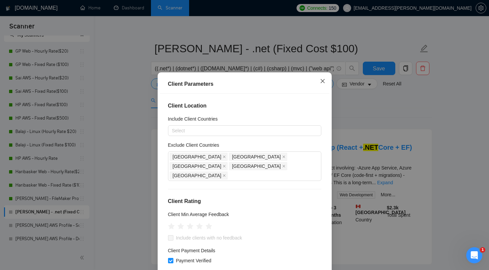
click at [322, 83] on icon "close" at bounding box center [322, 80] width 5 height 5
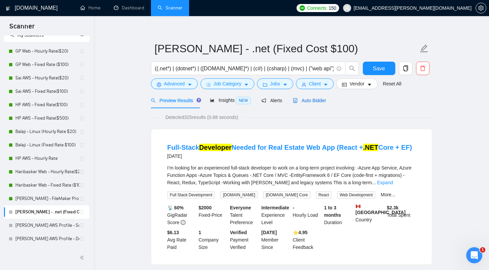
click at [320, 102] on span "Auto Bidder" at bounding box center [309, 100] width 33 height 5
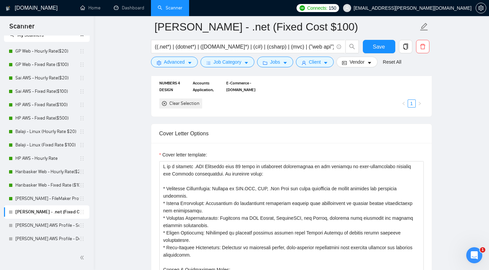
scroll to position [741, 0]
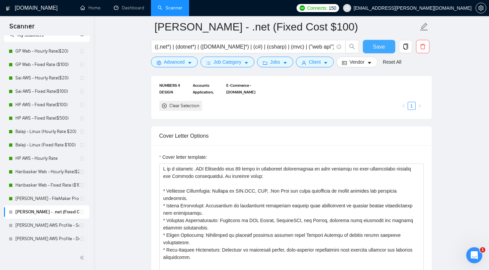
click at [379, 48] on span "Save" at bounding box center [379, 47] width 12 height 8
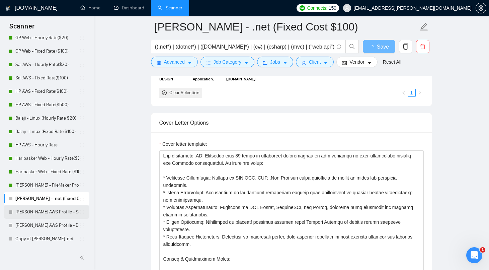
scroll to position [755, 0]
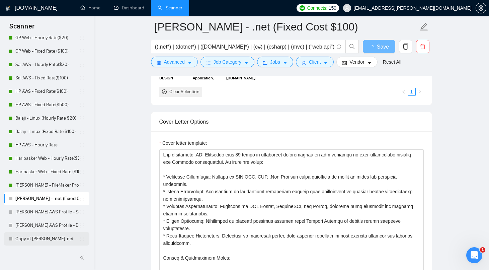
click at [55, 236] on link "Copy of Raguram .net" at bounding box center [47, 238] width 64 height 13
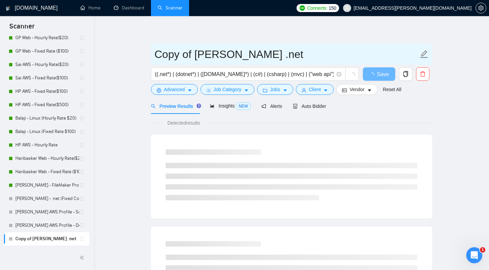
click at [193, 53] on input "Copy of Raguram .net" at bounding box center [287, 54] width 264 height 17
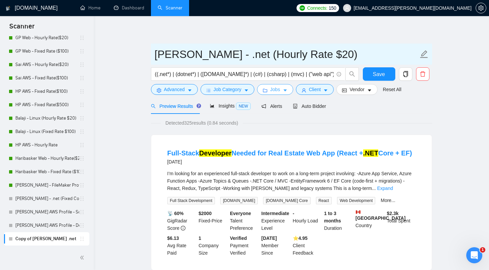
type input "Raguram - .net (Hourly Rate $20)"
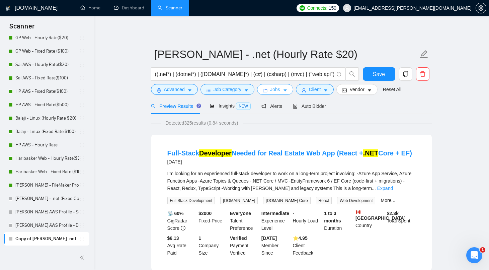
click at [280, 91] on span "Jobs" at bounding box center [275, 89] width 10 height 7
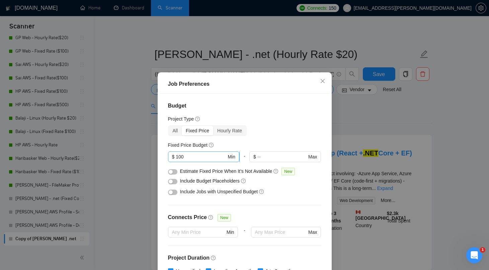
click at [210, 156] on input "100" at bounding box center [201, 156] width 51 height 7
click at [230, 131] on div "Hourly Rate" at bounding box center [229, 130] width 33 height 9
click at [213, 126] on input "Hourly Rate" at bounding box center [213, 126] width 0 height 0
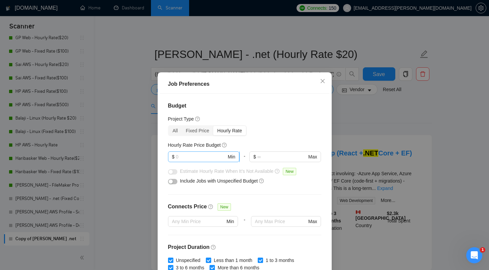
click at [188, 154] on input "text" at bounding box center [201, 156] width 51 height 7
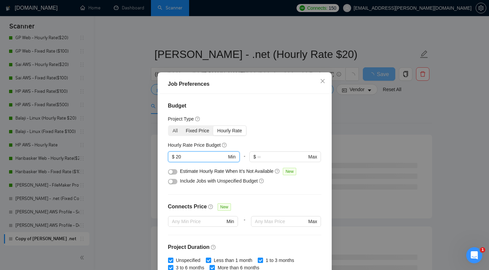
type input "20"
click at [194, 132] on div "Fixed Price" at bounding box center [197, 130] width 31 height 9
click at [182, 126] on input "Fixed Price" at bounding box center [182, 126] width 0 height 0
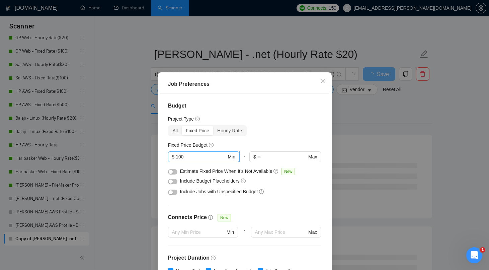
click at [196, 154] on input "100" at bounding box center [201, 156] width 51 height 7
type input "1"
click at [231, 130] on div "Hourly Rate" at bounding box center [229, 130] width 33 height 9
click at [213, 126] on input "Hourly Rate" at bounding box center [213, 126] width 0 height 0
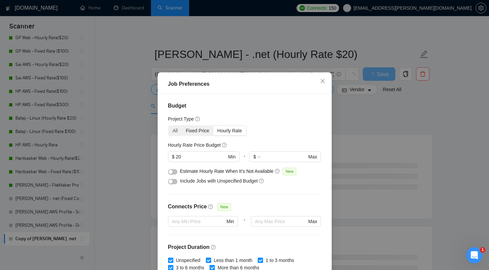
click at [203, 133] on div "Fixed Price" at bounding box center [197, 130] width 31 height 9
click at [182, 126] on input "Fixed Price" at bounding box center [182, 126] width 0 height 0
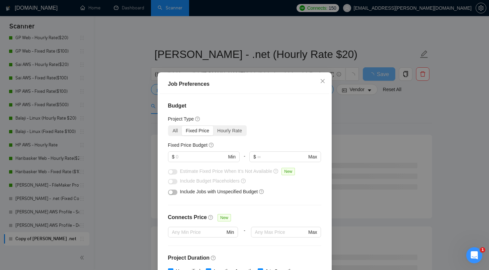
click at [236, 136] on div "All Fixed Price Hourly Rate" at bounding box center [207, 130] width 79 height 11
click at [234, 133] on div "Hourly Rate" at bounding box center [229, 130] width 33 height 9
click at [213, 126] on input "Hourly Rate" at bounding box center [213, 126] width 0 height 0
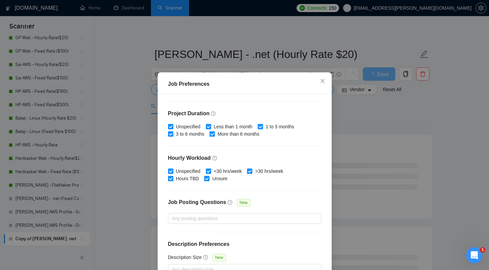
scroll to position [133, 0]
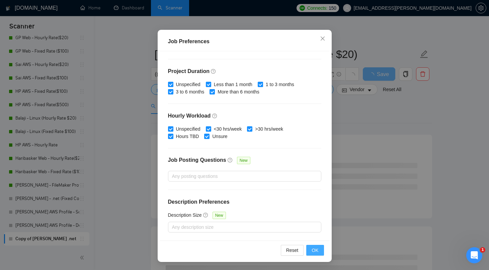
click at [313, 246] on button "OK" at bounding box center [314, 250] width 17 height 11
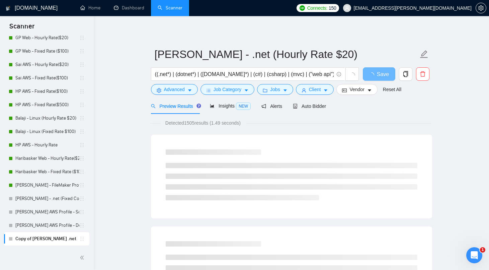
scroll to position [10, 0]
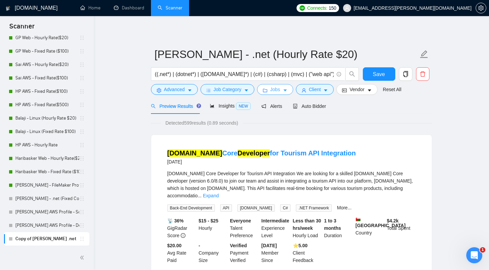
click at [277, 90] on span "Jobs" at bounding box center [275, 89] width 10 height 7
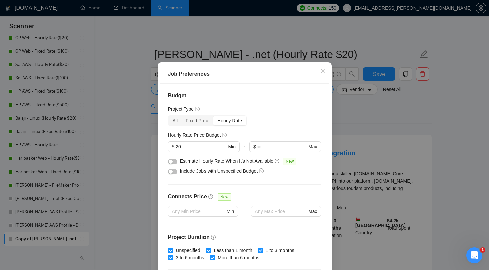
scroll to position [0, 0]
click at [229, 120] on div "Hourly Rate" at bounding box center [229, 120] width 33 height 9
click at [213, 116] on input "Hourly Rate" at bounding box center [213, 116] width 0 height 0
click at [201, 118] on div "Fixed Price" at bounding box center [197, 120] width 31 height 9
click at [182, 116] on input "Fixed Price" at bounding box center [182, 116] width 0 height 0
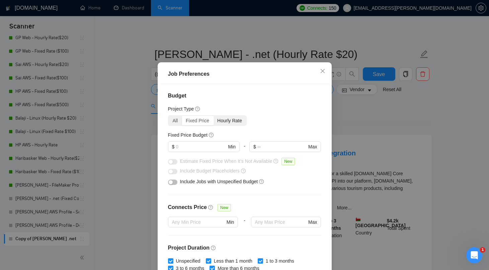
click at [237, 121] on div "Hourly Rate" at bounding box center [229, 120] width 33 height 9
click at [213, 116] on input "Hourly Rate" at bounding box center [213, 116] width 0 height 0
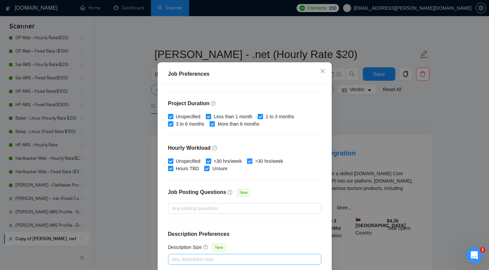
scroll to position [133, 0]
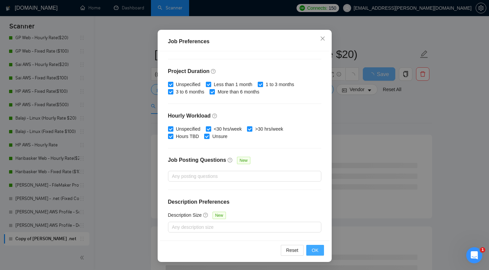
click at [312, 248] on span "OK" at bounding box center [315, 249] width 7 height 7
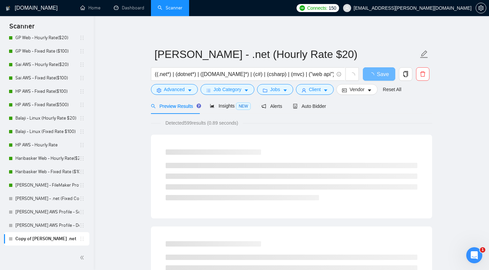
scroll to position [10, 0]
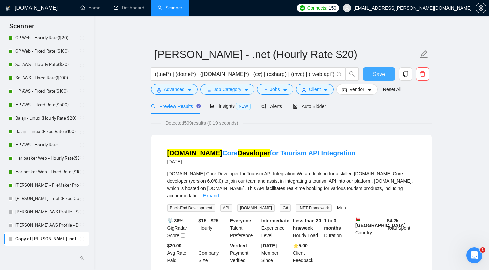
click at [374, 75] on span "Save" at bounding box center [379, 74] width 12 height 8
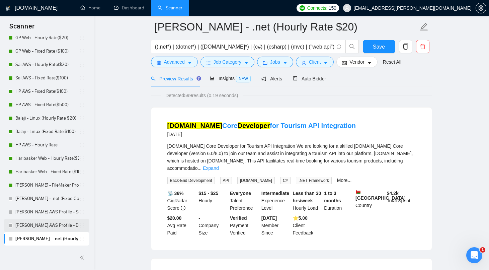
scroll to position [39, 0]
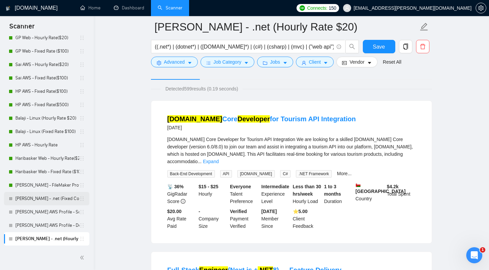
click at [48, 196] on link "Raguram - .net (Fixed Cost $100)" at bounding box center [47, 198] width 64 height 13
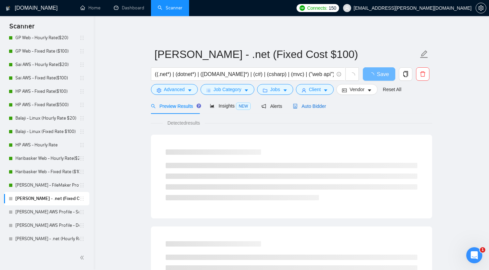
click at [316, 105] on span "Auto Bidder" at bounding box center [309, 105] width 33 height 5
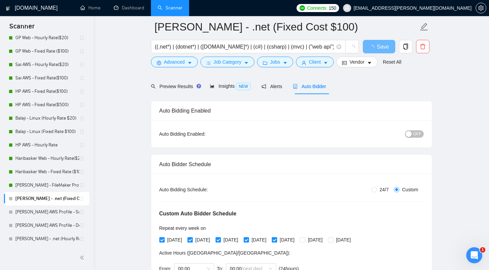
scroll to position [32, 0]
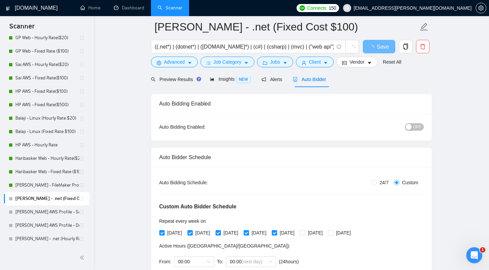
click at [413, 131] on div "OFF" at bounding box center [379, 127] width 88 height 11
click at [416, 127] on span "OFF" at bounding box center [417, 126] width 8 height 7
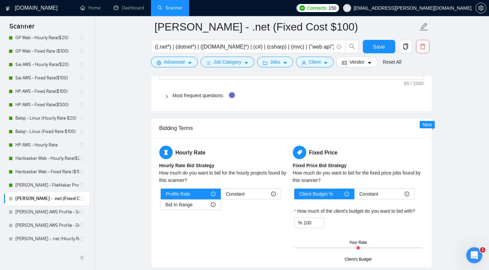
scroll to position [1073, 0]
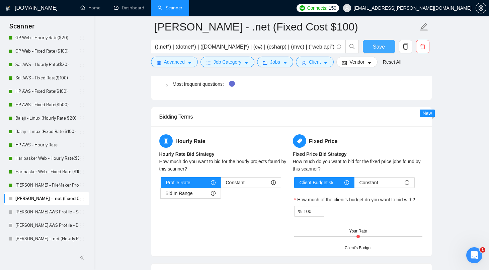
click at [381, 51] on span "Save" at bounding box center [379, 47] width 12 height 8
click at [24, 238] on link "Raguram - .net (Hourly Rate $20)" at bounding box center [47, 238] width 64 height 13
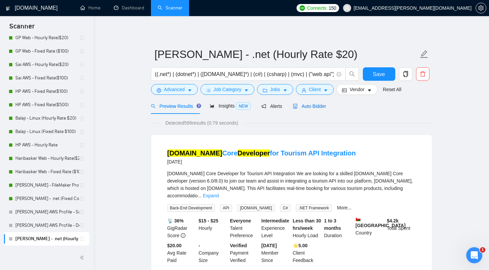
click at [315, 108] on span "Auto Bidder" at bounding box center [309, 105] width 33 height 5
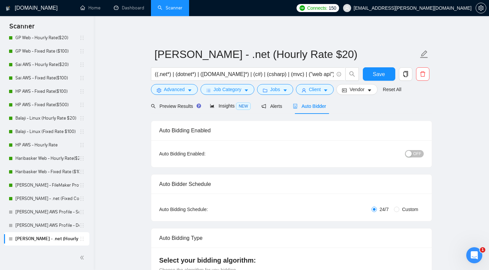
radio input "false"
radio input "true"
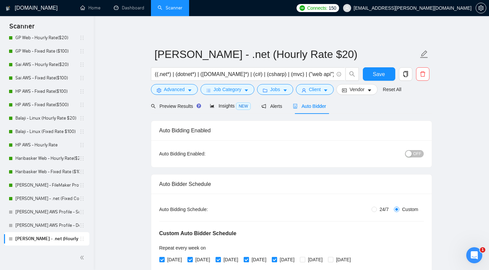
click at [418, 151] on span "OFF" at bounding box center [417, 153] width 8 height 7
click at [380, 73] on span "Save" at bounding box center [379, 74] width 12 height 8
click at [421, 8] on span "[EMAIL_ADDRESS][PERSON_NAME][DOMAIN_NAME]" at bounding box center [413, 8] width 118 height 0
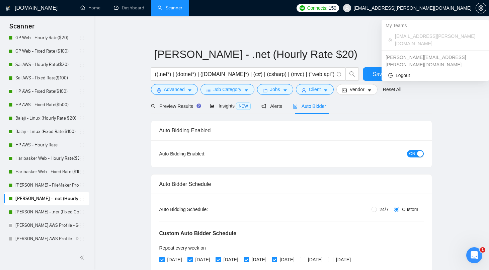
click at [349, 8] on icon "user" at bounding box center [347, 8] width 5 height 5
click at [440, 8] on span "[EMAIL_ADDRESS][PERSON_NAME][DOMAIN_NAME]" at bounding box center [413, 8] width 118 height 0
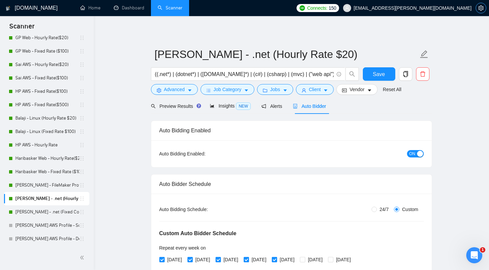
click at [480, 13] on button "button" at bounding box center [481, 8] width 11 height 11
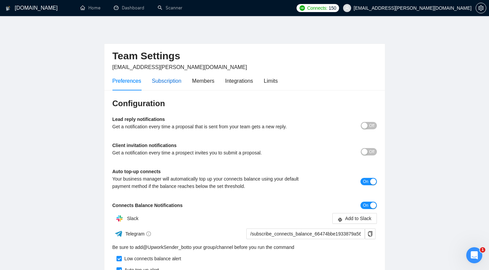
click at [161, 77] on div "Subscription" at bounding box center [166, 81] width 29 height 8
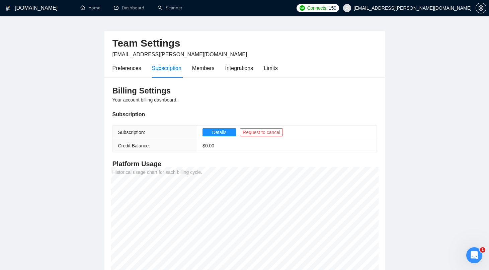
scroll to position [13, 0]
click at [137, 11] on link "Dashboard" at bounding box center [129, 8] width 30 height 6
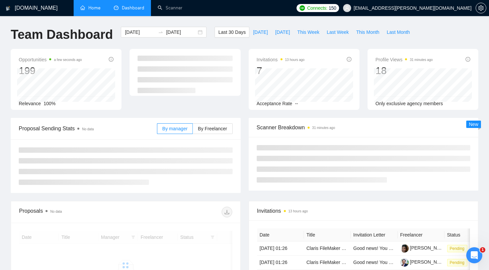
click at [98, 9] on link "Home" at bounding box center [90, 8] width 20 height 6
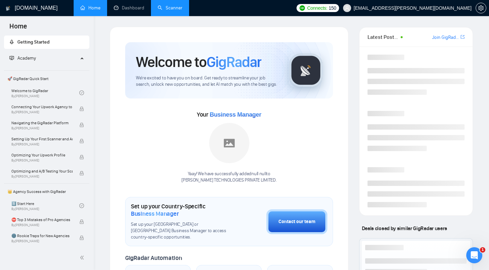
click at [165, 10] on link "Scanner" at bounding box center [170, 8] width 25 height 6
